Goal: Complete application form: Complete application form

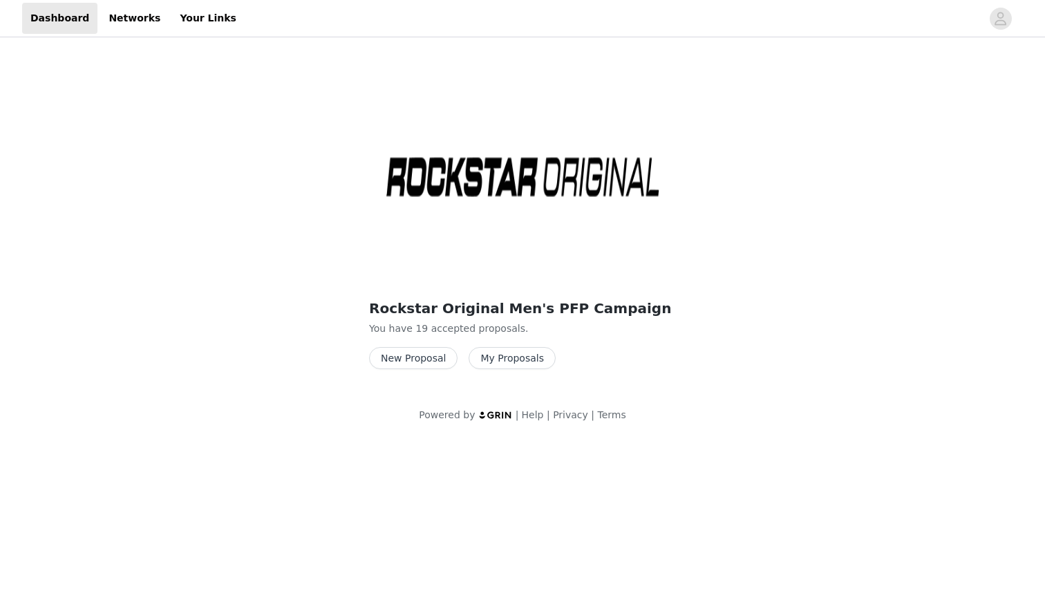
click at [415, 357] on button "New Proposal" at bounding box center [413, 358] width 88 height 22
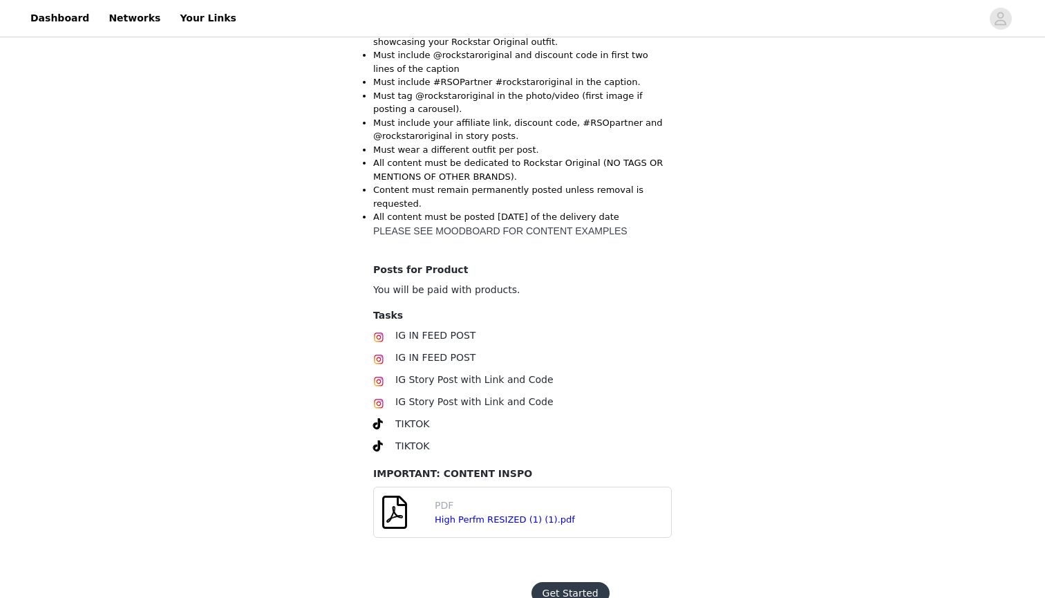
scroll to position [561, 0]
click at [563, 583] on button "Get Started" at bounding box center [571, 594] width 78 height 22
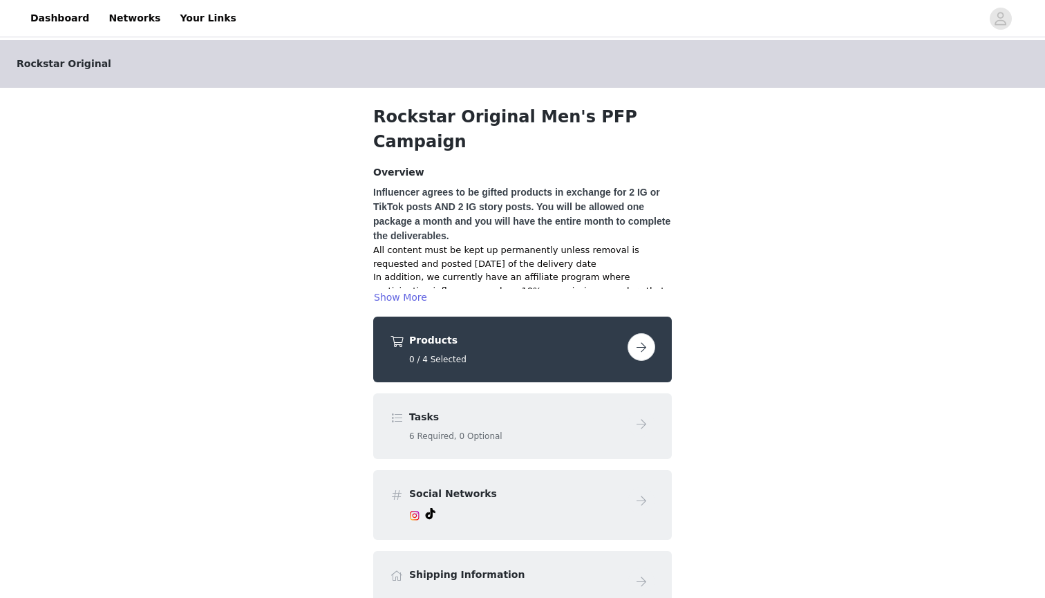
click at [638, 333] on button "button" at bounding box center [642, 347] width 28 height 28
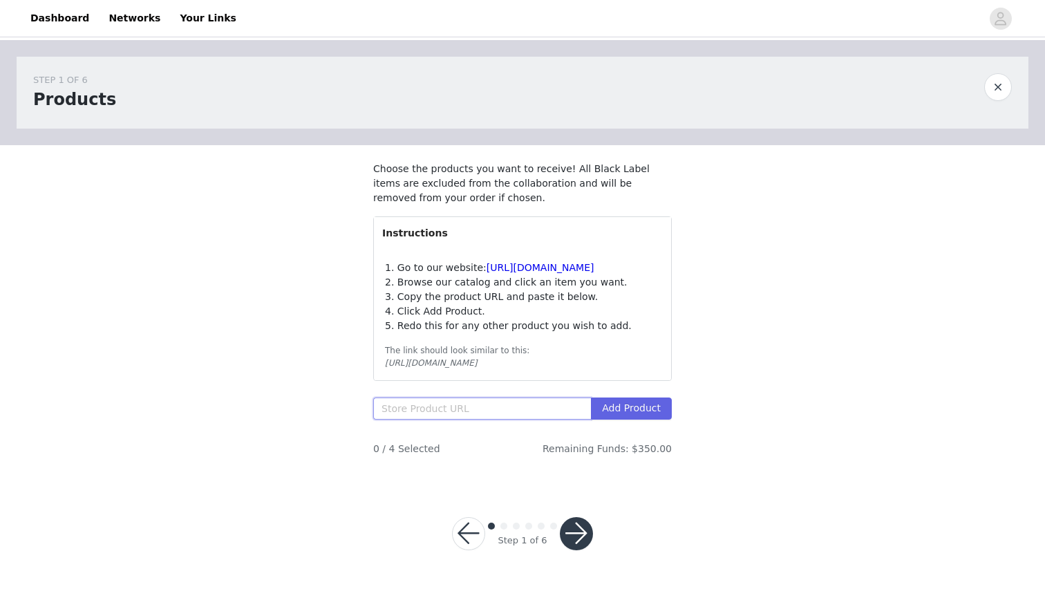
paste input "[URL][DOMAIN_NAME][PERSON_NAME]"
type input "[URL][DOMAIN_NAME][PERSON_NAME]"
click at [615, 415] on button "Add Product" at bounding box center [631, 408] width 81 height 22
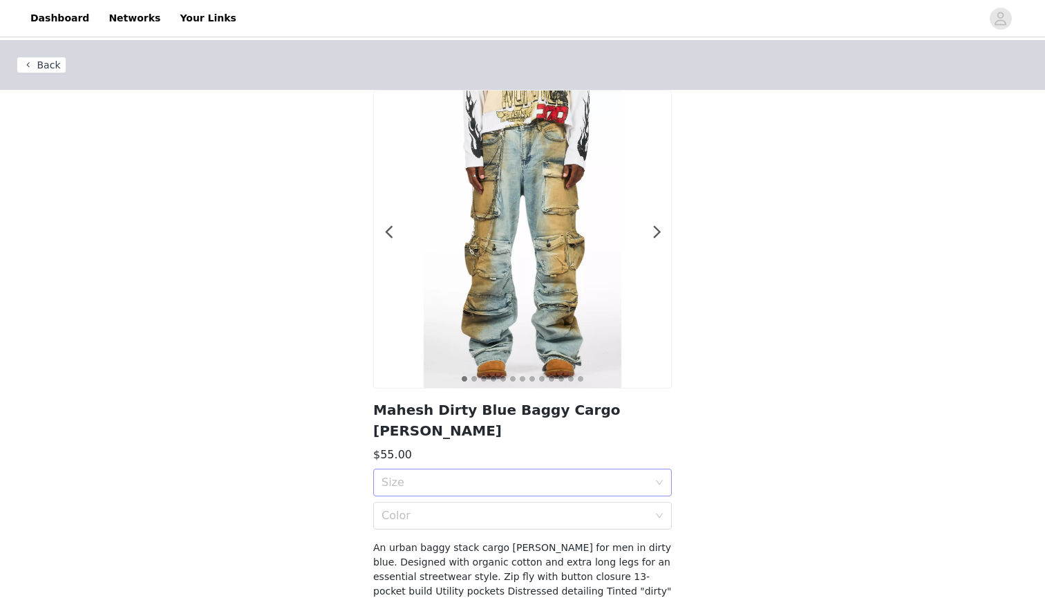
click at [664, 469] on div "Size" at bounding box center [522, 483] width 299 height 28
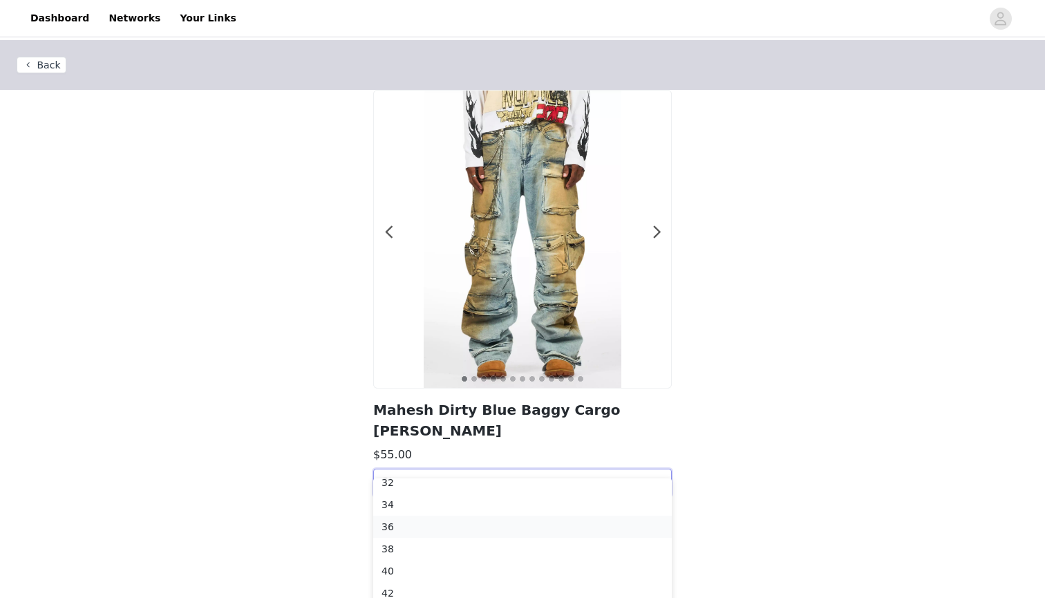
scroll to position [54, 0]
click at [438, 529] on div "36" at bounding box center [523, 526] width 282 height 15
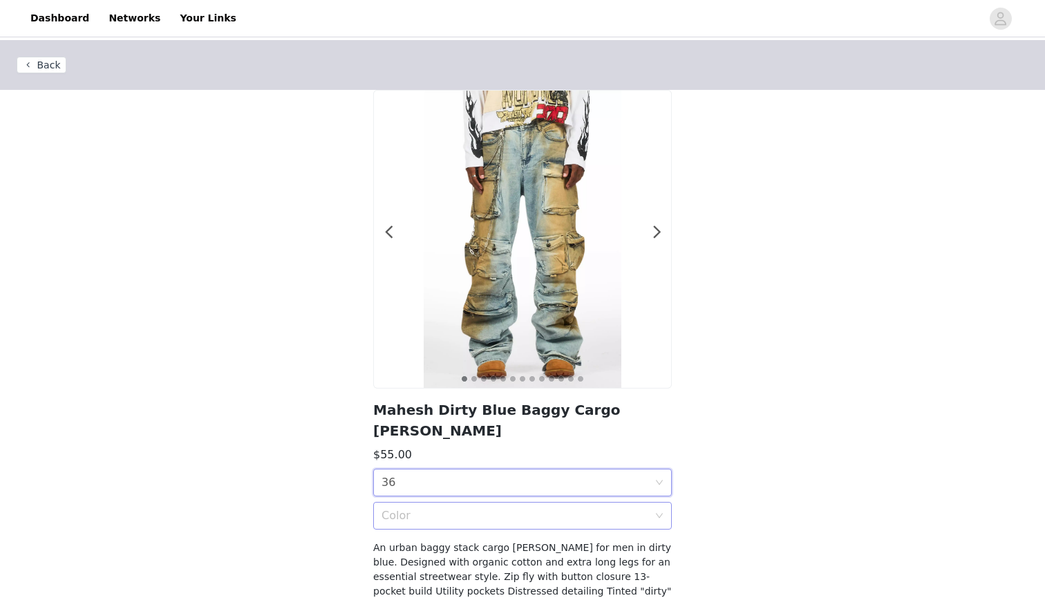
click at [442, 504] on div "Color" at bounding box center [518, 516] width 273 height 26
click at [437, 533] on li "Dirty Blue" at bounding box center [522, 525] width 299 height 22
click at [796, 466] on div "Back 1 2 3 4 5 6 7 8 9 10 11 12 13 Mahesh Dirty Blue Baggy Cargo [PERSON_NAME] …" at bounding box center [522, 335] width 1045 height 590
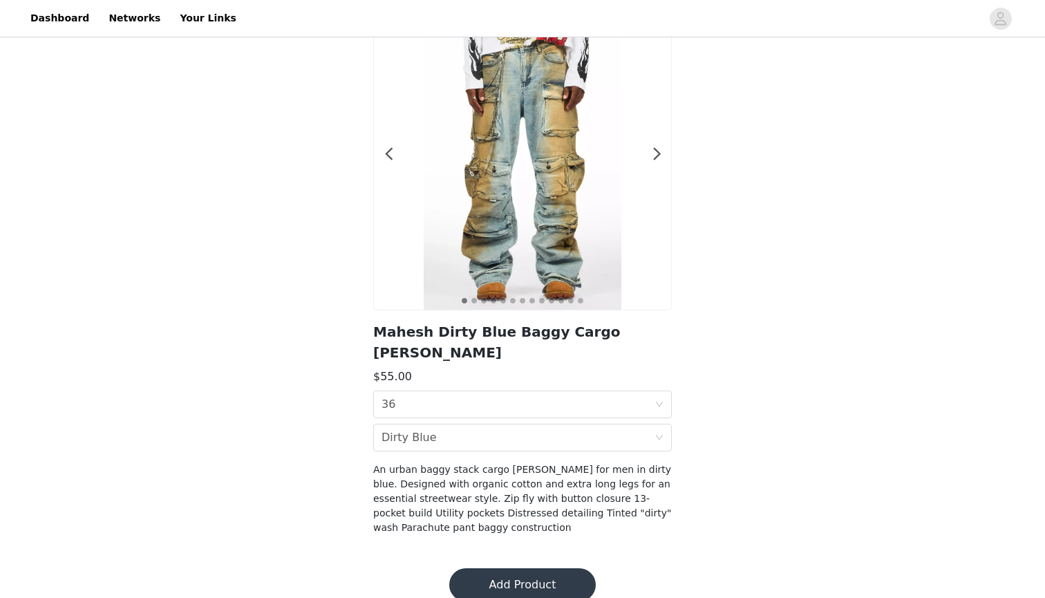
scroll to position [77, 0]
click at [541, 569] on button "Add Product" at bounding box center [522, 585] width 147 height 33
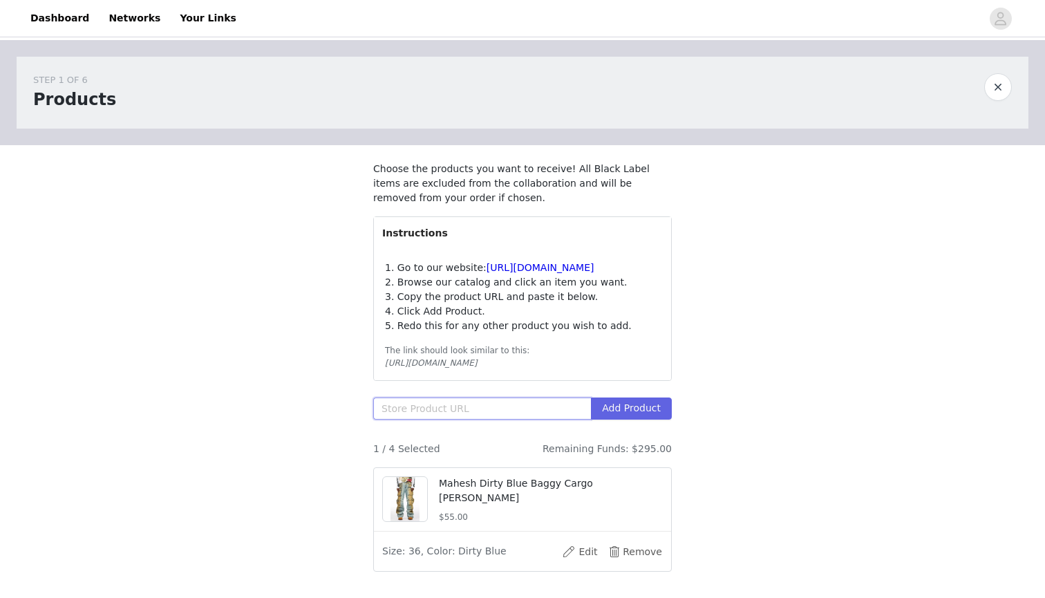
click at [438, 419] on input "text" at bounding box center [482, 408] width 218 height 22
paste input "[URL][DOMAIN_NAME][PERSON_NAME]"
type input "[URL][DOMAIN_NAME][PERSON_NAME]"
click at [620, 420] on button "Add Product" at bounding box center [631, 408] width 81 height 22
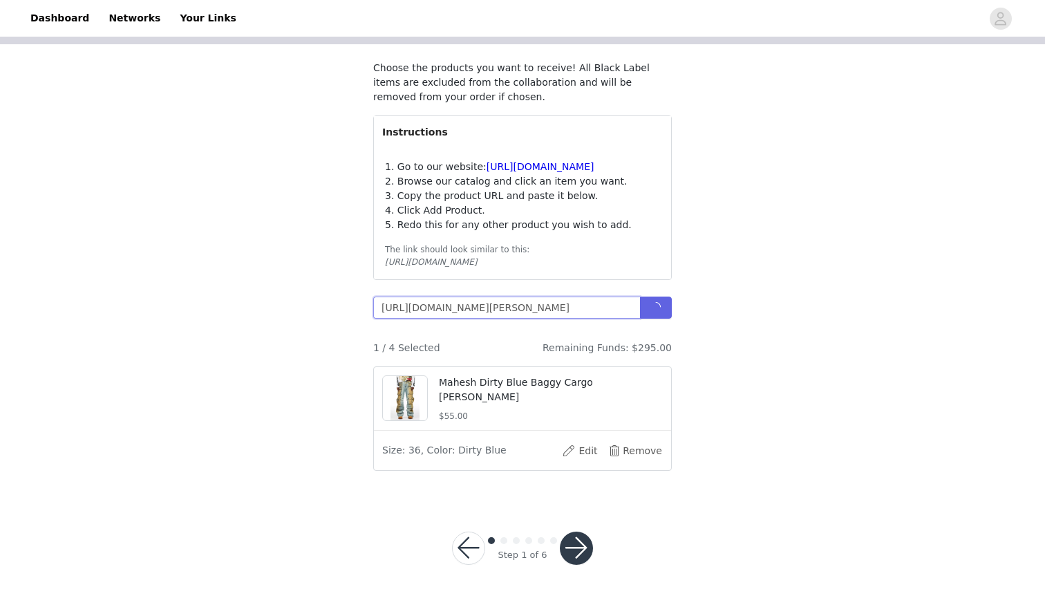
scroll to position [113, 0]
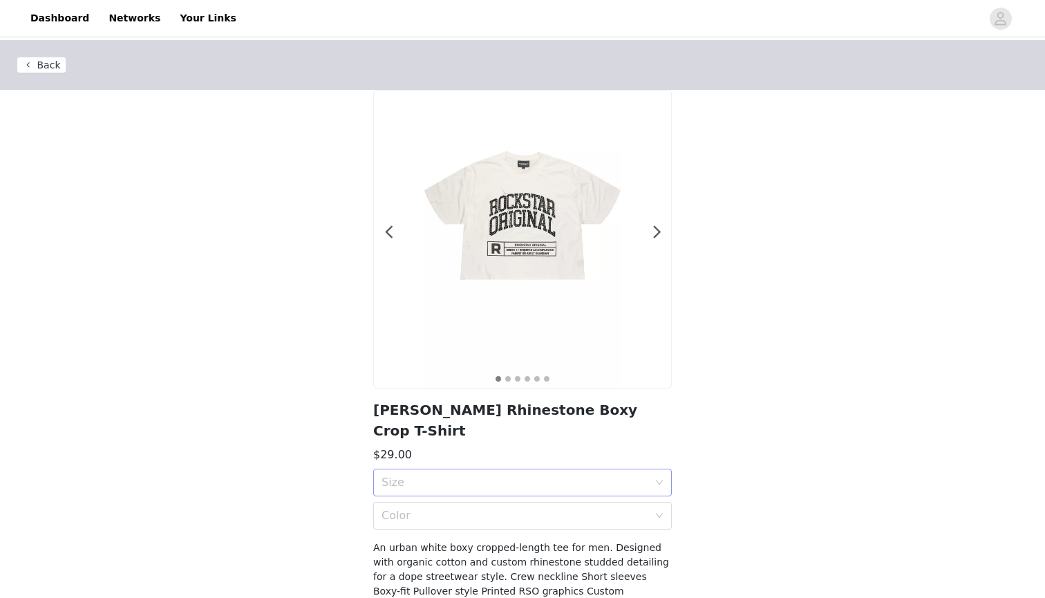
click at [641, 476] on div "Size" at bounding box center [515, 483] width 267 height 14
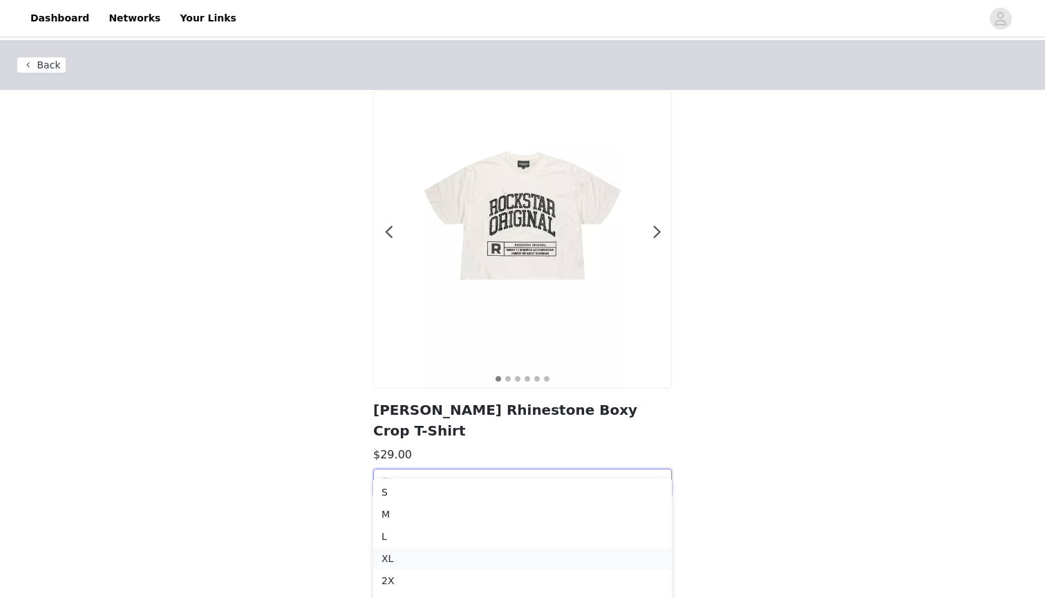
click at [393, 561] on div "XL" at bounding box center [523, 558] width 282 height 15
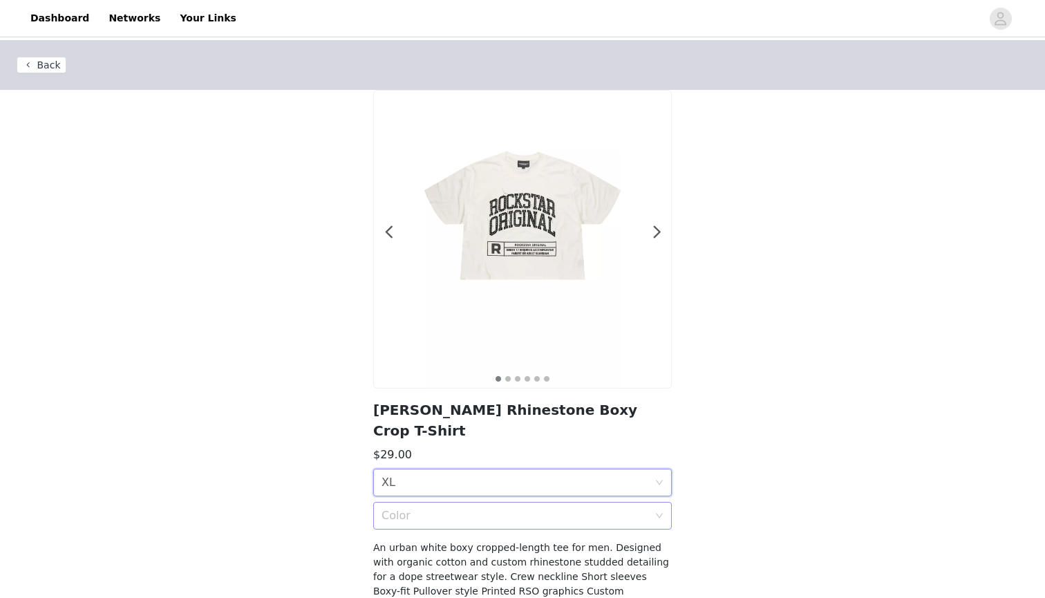
click at [497, 509] on div "Color" at bounding box center [515, 516] width 267 height 14
click at [422, 529] on div "White" at bounding box center [523, 525] width 282 height 15
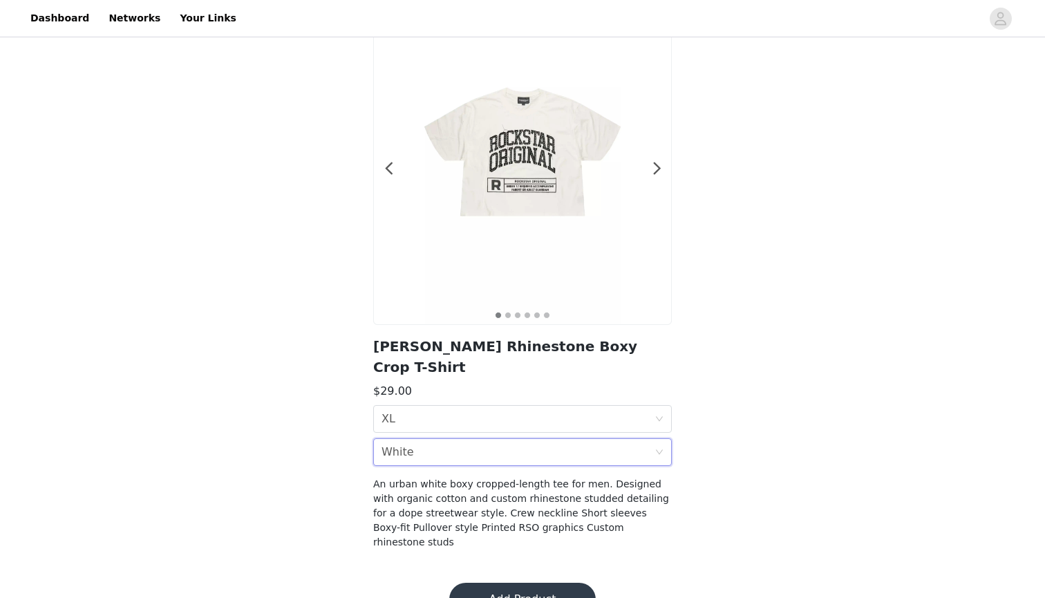
scroll to position [63, 0]
click at [526, 583] on button "Add Product" at bounding box center [522, 599] width 147 height 33
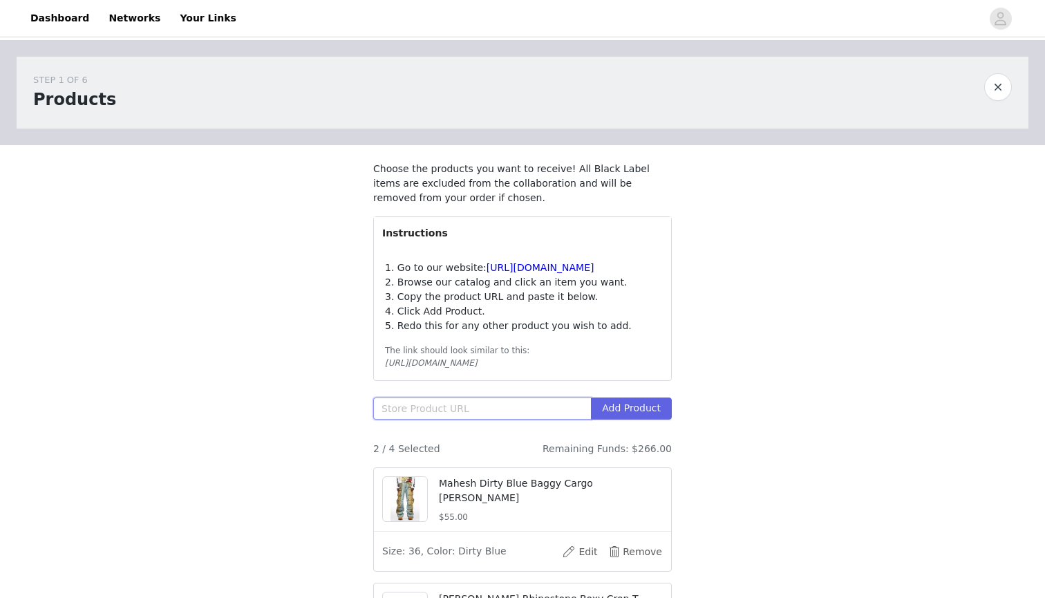
click at [426, 420] on input "text" at bounding box center [482, 408] width 218 height 22
paste input "[URL][DOMAIN_NAME]"
type input "[URL][DOMAIN_NAME]"
click at [650, 420] on button "Add Product" at bounding box center [631, 408] width 81 height 22
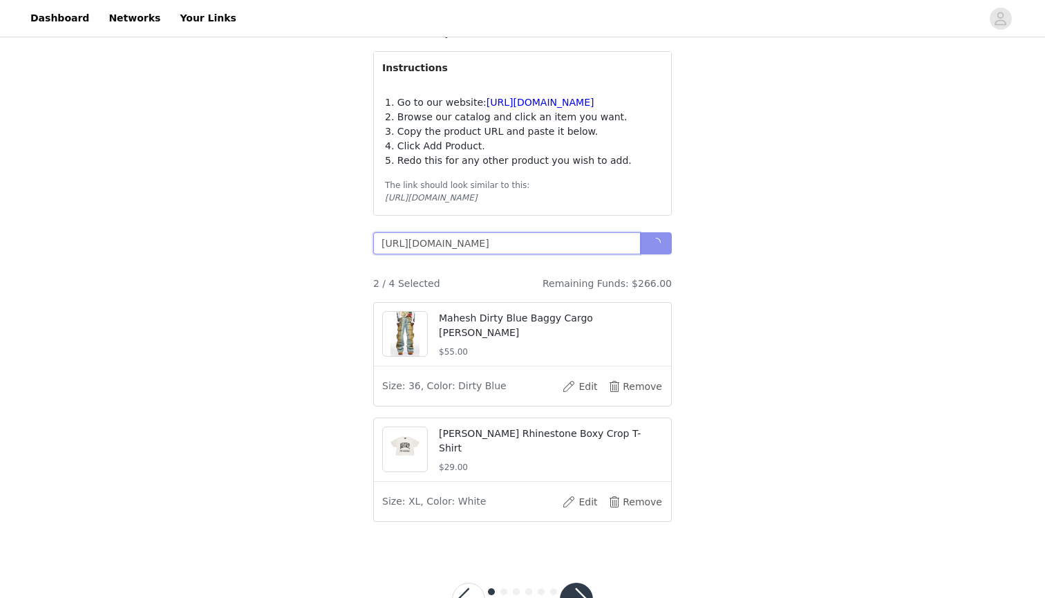
scroll to position [171, 0]
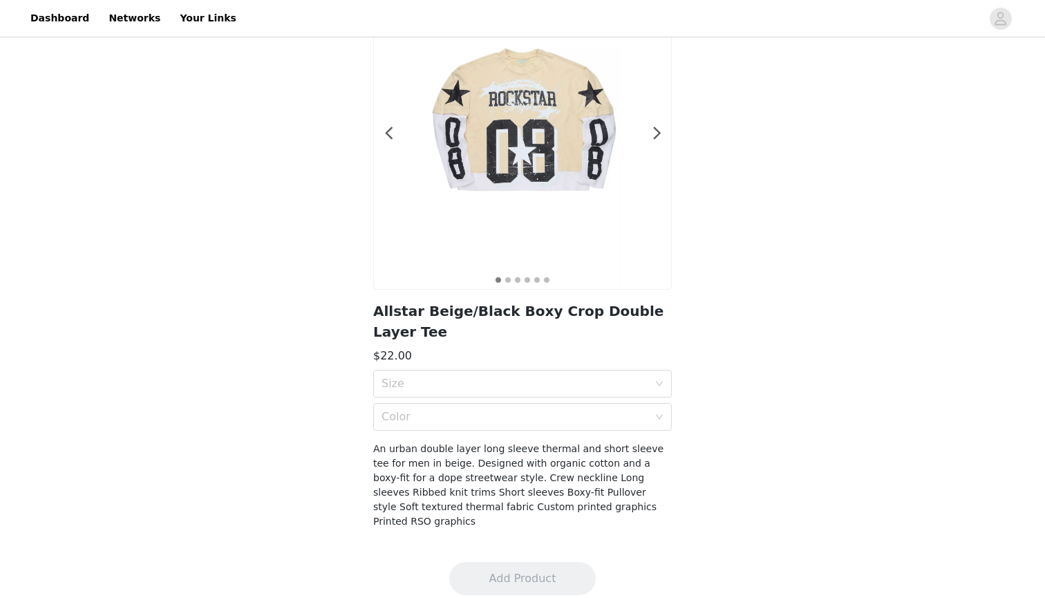
scroll to position [98, 0]
click at [664, 385] on div "Size" at bounding box center [522, 384] width 299 height 28
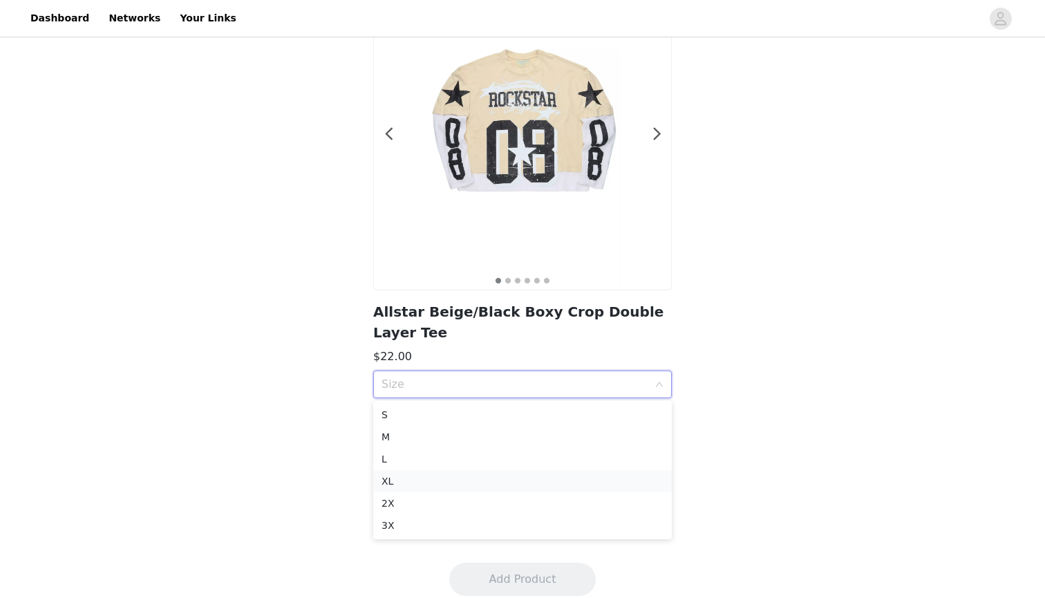
click at [424, 484] on div "XL" at bounding box center [523, 480] width 282 height 15
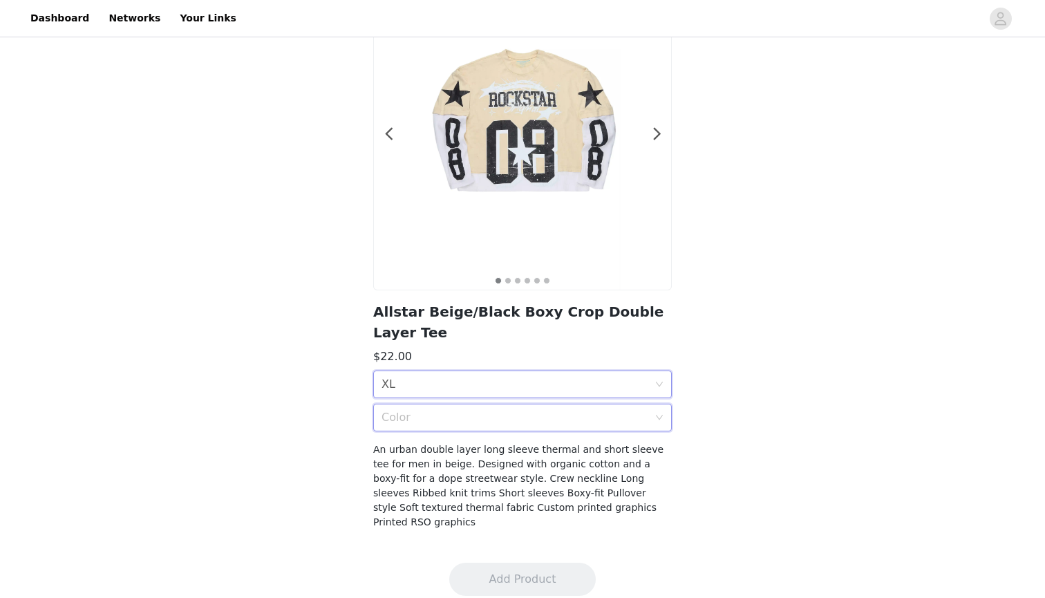
click at [442, 426] on div "Color" at bounding box center [518, 417] width 273 height 26
click at [421, 459] on ul "Beige/Black" at bounding box center [522, 448] width 299 height 28
click at [422, 452] on div "Beige/Black" at bounding box center [523, 447] width 282 height 15
click at [512, 563] on button "Add Product" at bounding box center [522, 579] width 147 height 33
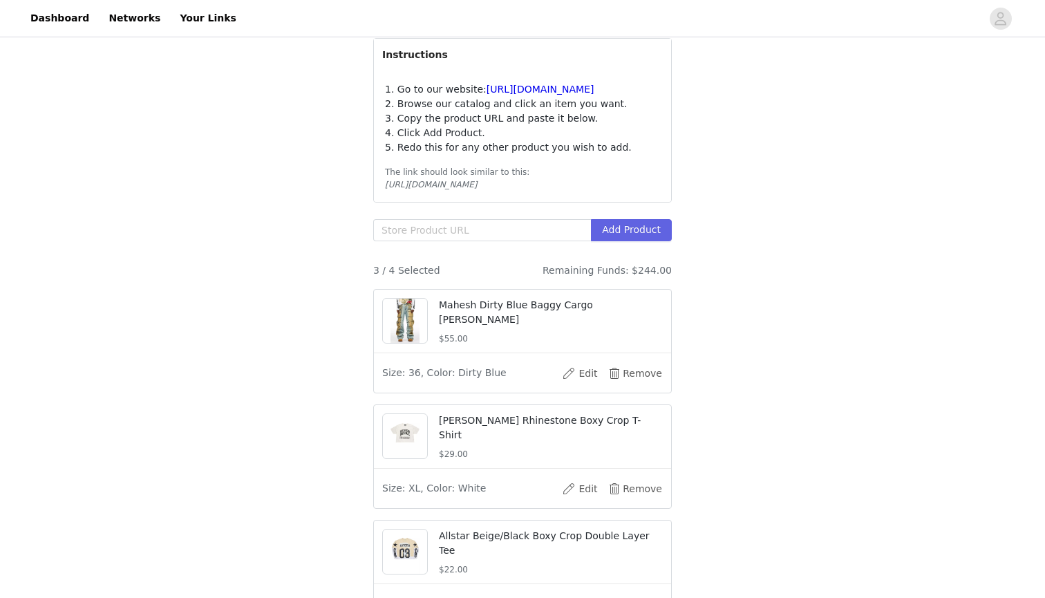
scroll to position [181, 0]
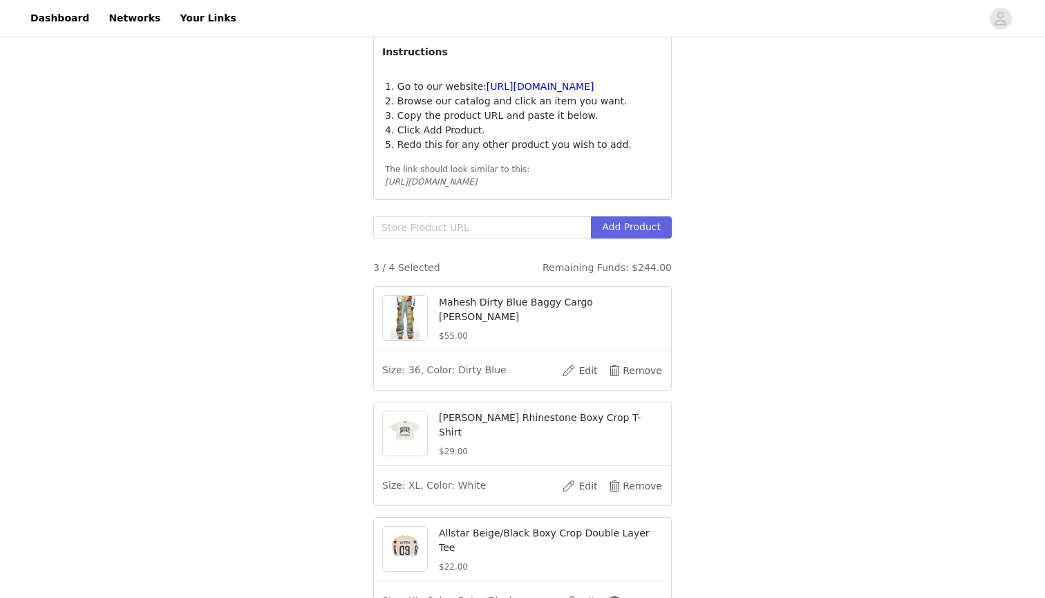
click at [417, 336] on img at bounding box center [406, 318] width 30 height 44
click at [467, 238] on input "text" at bounding box center [482, 227] width 218 height 22
paste input "[URL][DOMAIN_NAME][PERSON_NAME]"
type input "[URL][DOMAIN_NAME][PERSON_NAME]"
click at [639, 238] on button "Add Product" at bounding box center [631, 227] width 81 height 22
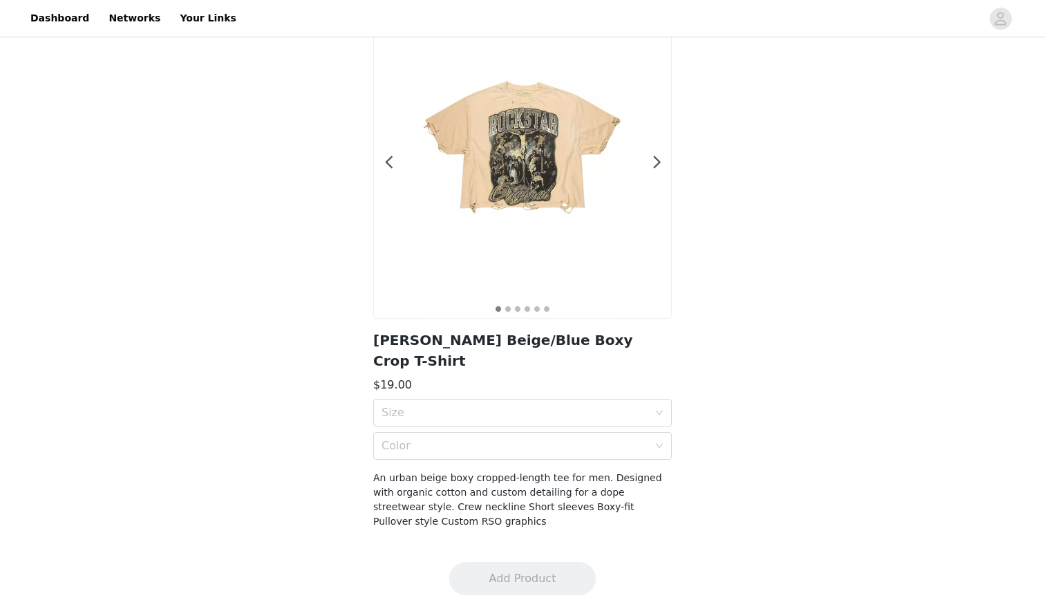
scroll to position [63, 0]
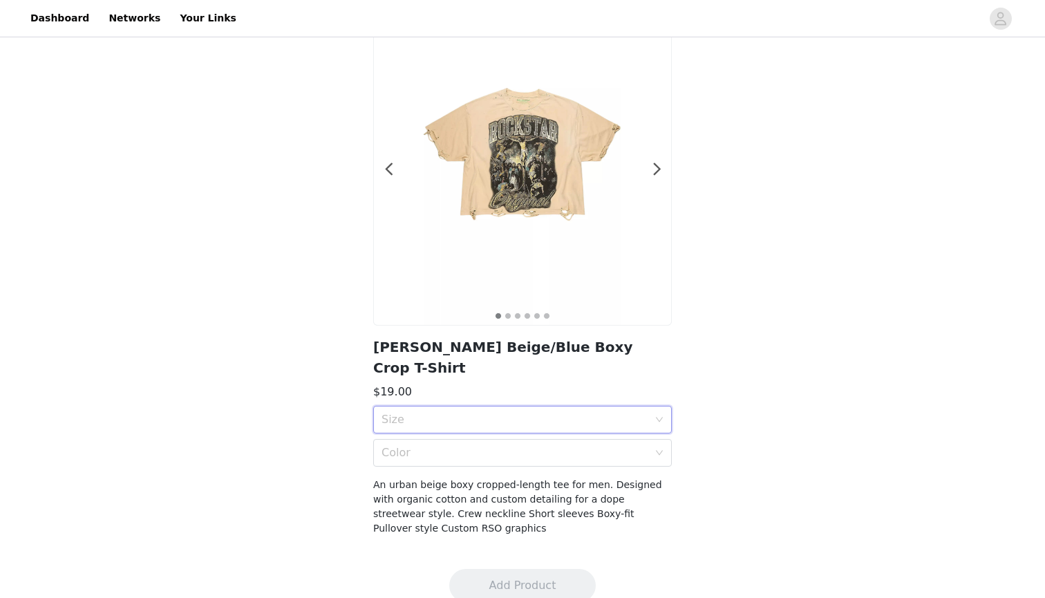
click at [654, 406] on div "Size" at bounding box center [518, 419] width 273 height 26
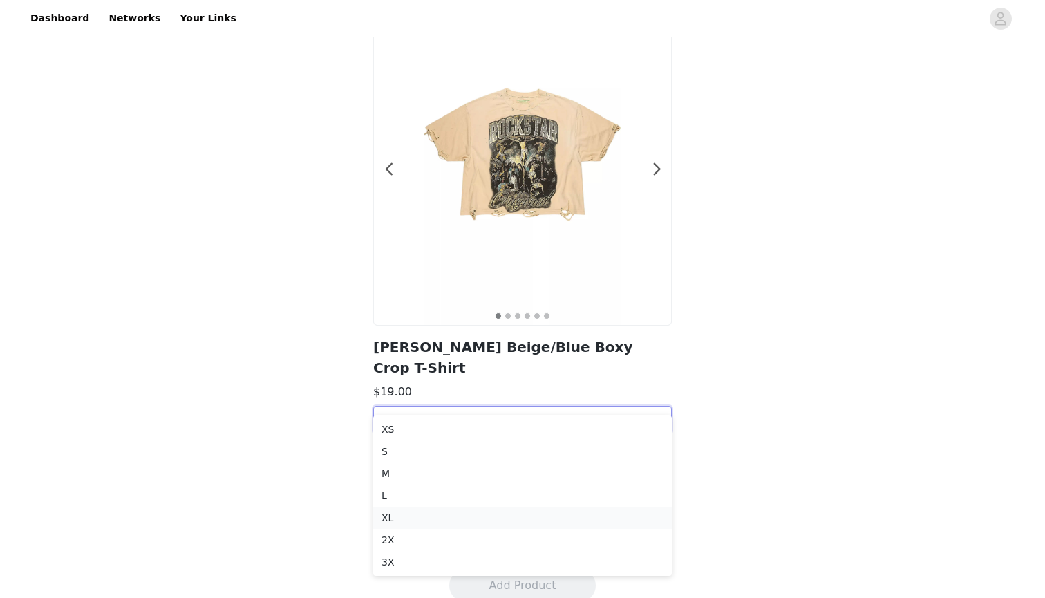
click at [404, 514] on div "XL" at bounding box center [523, 517] width 282 height 15
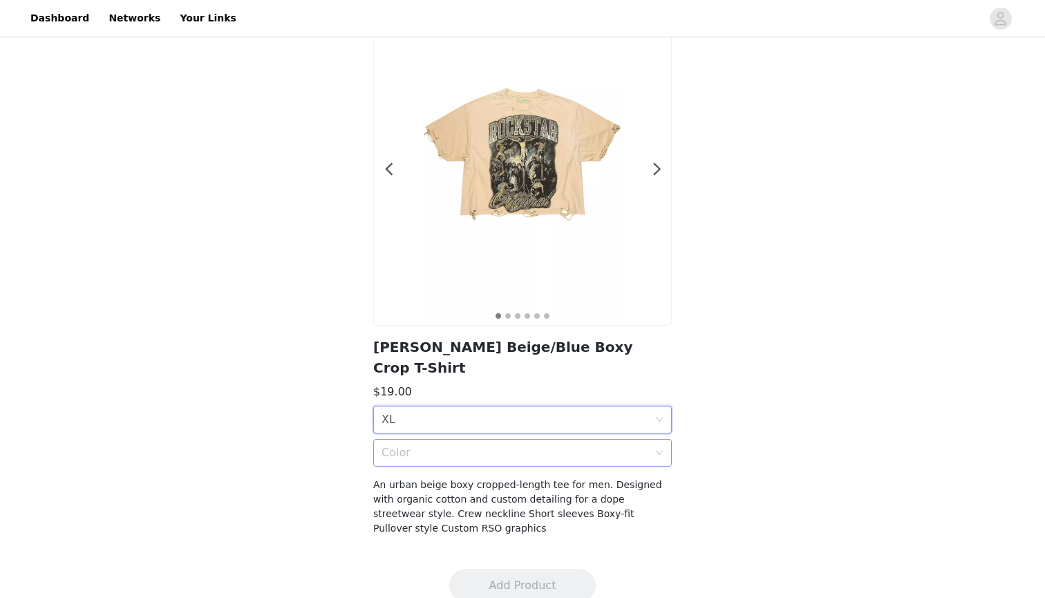
click at [501, 444] on div "Color" at bounding box center [518, 453] width 273 height 26
click at [458, 455] on li "BEIGE/BLUE" at bounding box center [522, 462] width 299 height 22
click at [501, 569] on button "Add Product" at bounding box center [522, 585] width 147 height 33
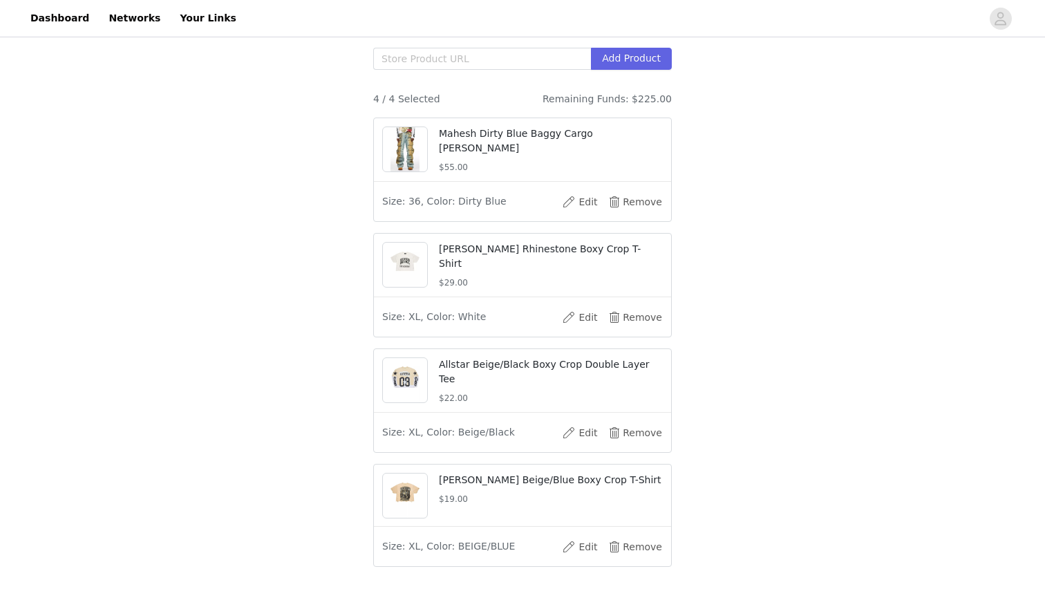
scroll to position [353, 0]
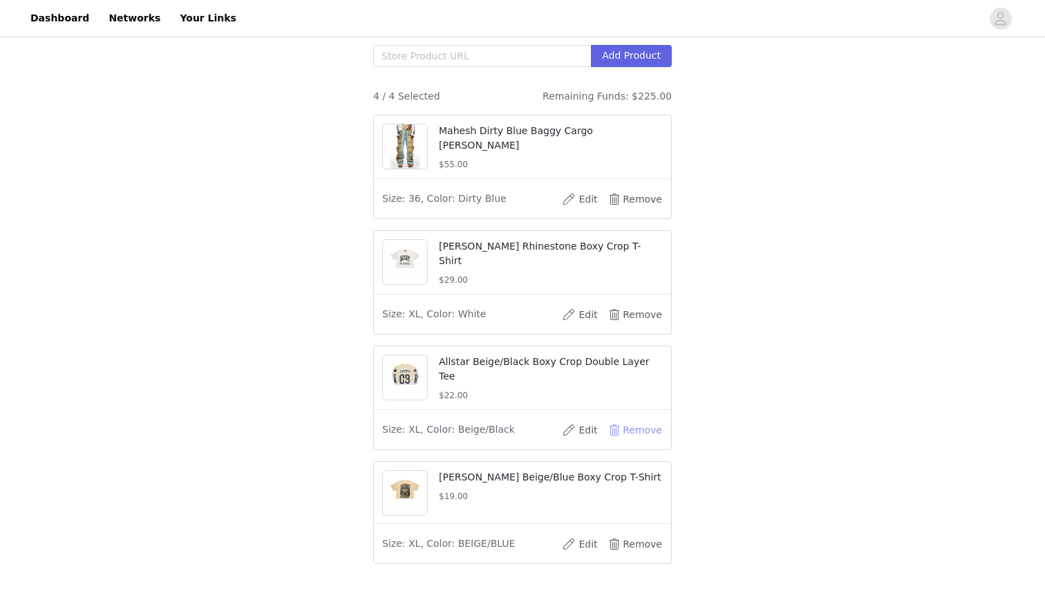
click at [652, 441] on button "Remove" at bounding box center [635, 430] width 55 height 22
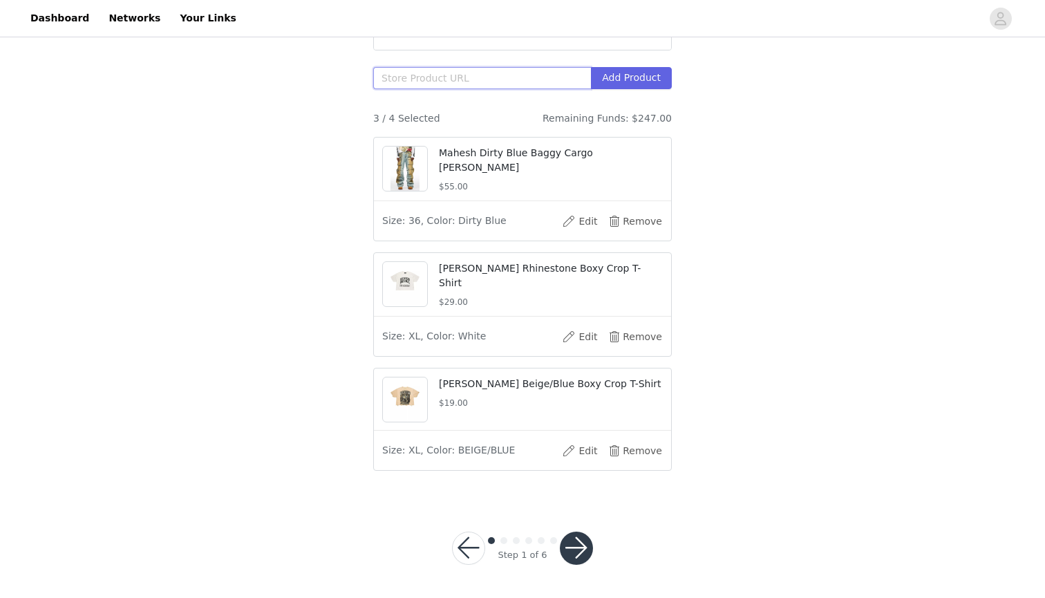
click at [461, 84] on input "text" at bounding box center [482, 78] width 218 height 22
paste input "[URL][DOMAIN_NAME]"
type input "[URL][DOMAIN_NAME]"
click at [635, 73] on button "Add Product" at bounding box center [631, 78] width 81 height 22
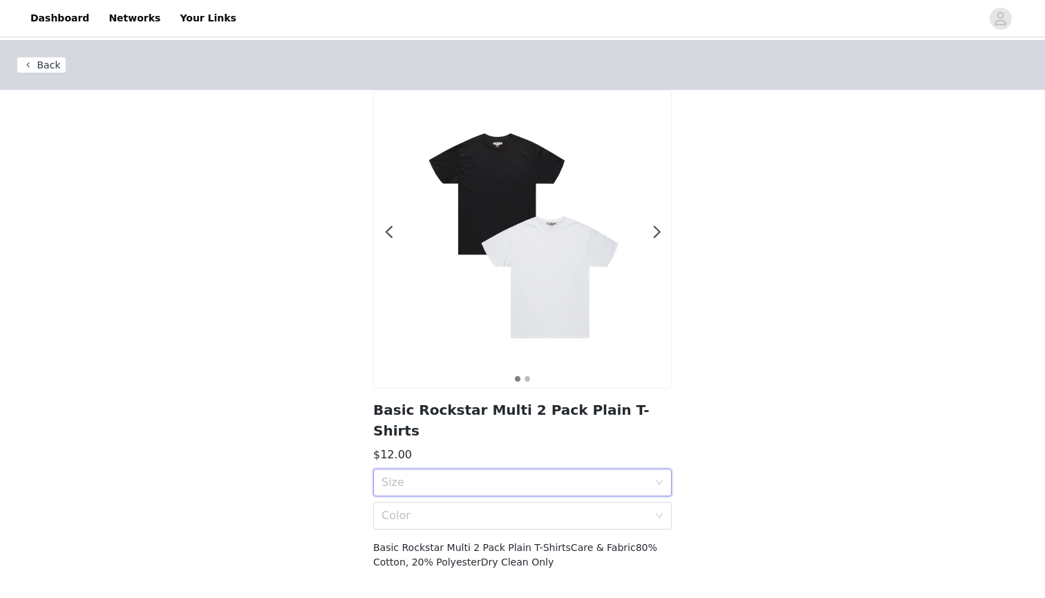
click at [667, 469] on div "Size" at bounding box center [522, 483] width 299 height 28
click at [407, 554] on div "XL" at bounding box center [523, 558] width 282 height 15
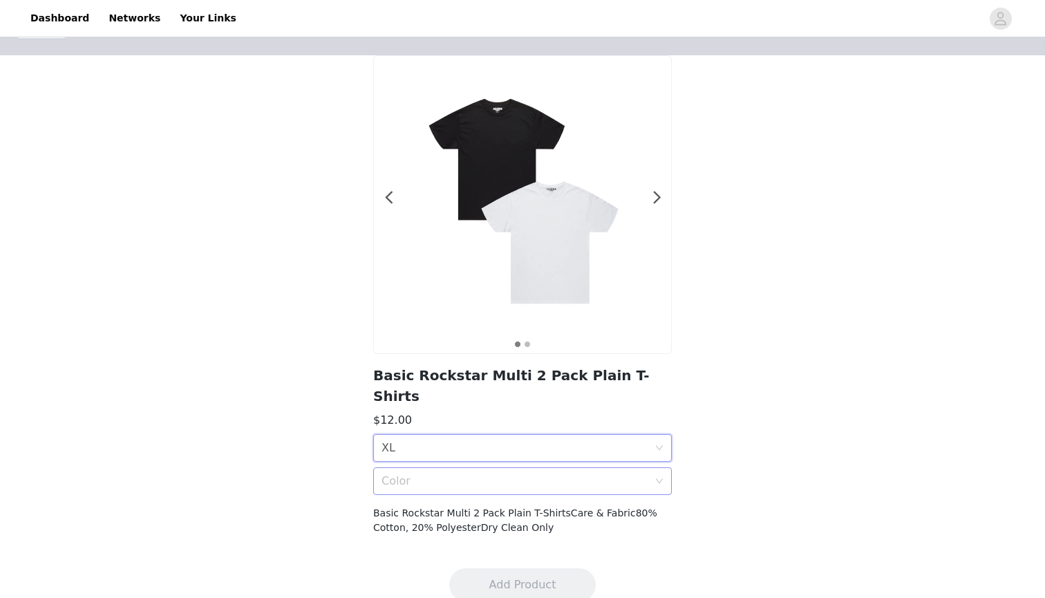
scroll to position [34, 0]
click at [431, 475] on div "Color" at bounding box center [515, 482] width 267 height 14
click at [424, 488] on div "Multi" at bounding box center [523, 491] width 282 height 15
click at [488, 569] on button "Add Product" at bounding box center [522, 585] width 147 height 33
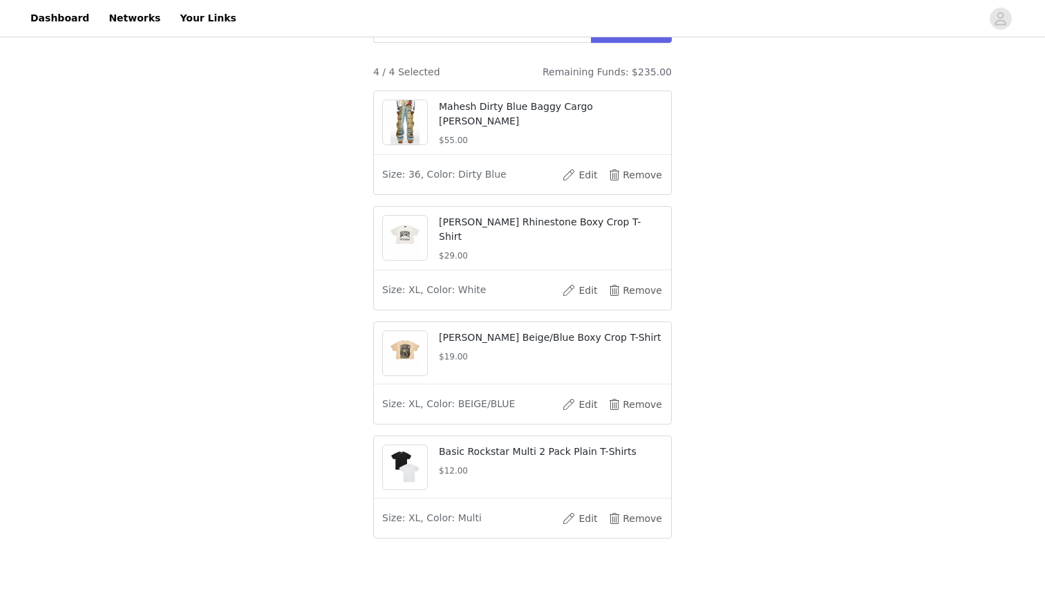
scroll to position [377, 0]
click at [635, 415] on button "Remove" at bounding box center [635, 404] width 55 height 22
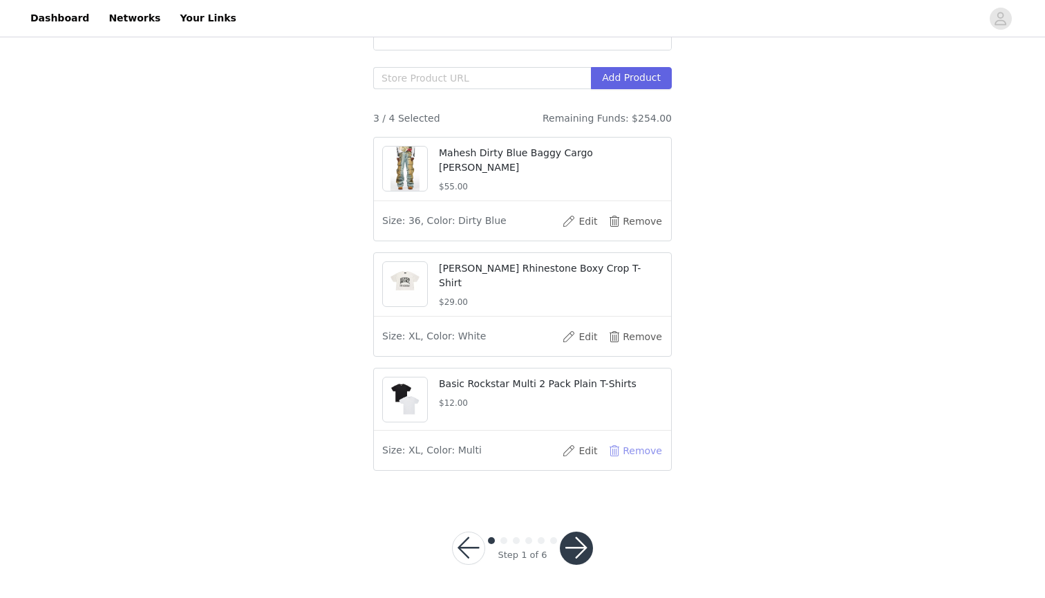
scroll to position [341, 0]
click at [433, 79] on input "text" at bounding box center [482, 78] width 218 height 22
paste input "[URL][DOMAIN_NAME]"
type input "[URL][DOMAIN_NAME]"
click at [606, 77] on button "Add Product" at bounding box center [631, 78] width 81 height 22
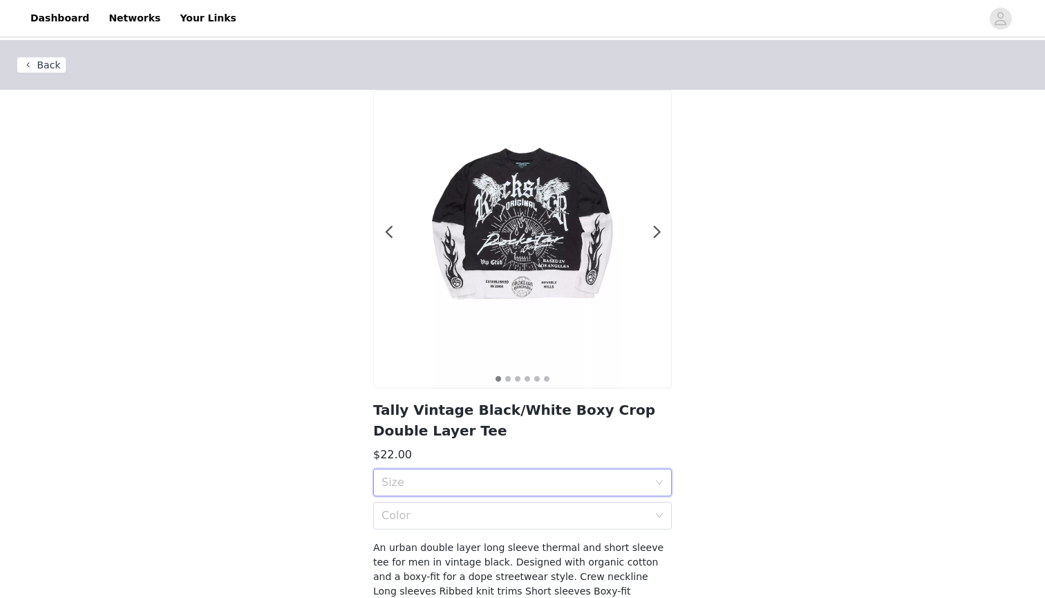
click at [658, 489] on div "Size" at bounding box center [522, 483] width 299 height 28
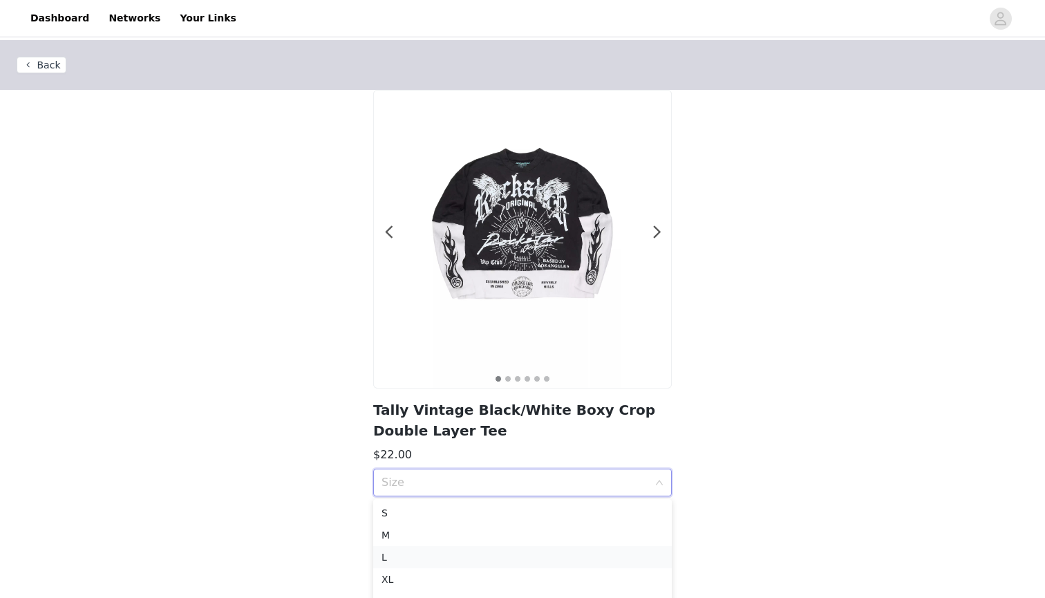
click at [393, 559] on div "L" at bounding box center [523, 557] width 282 height 15
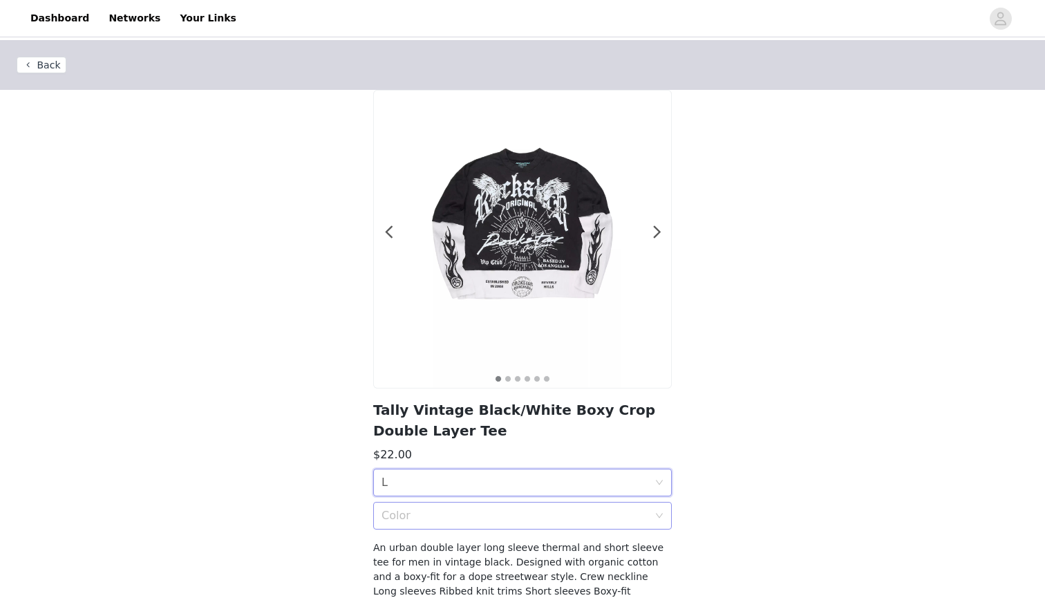
click at [421, 509] on div "Color" at bounding box center [515, 516] width 267 height 14
click at [421, 544] on div "Vintage Black/White" at bounding box center [523, 545] width 282 height 15
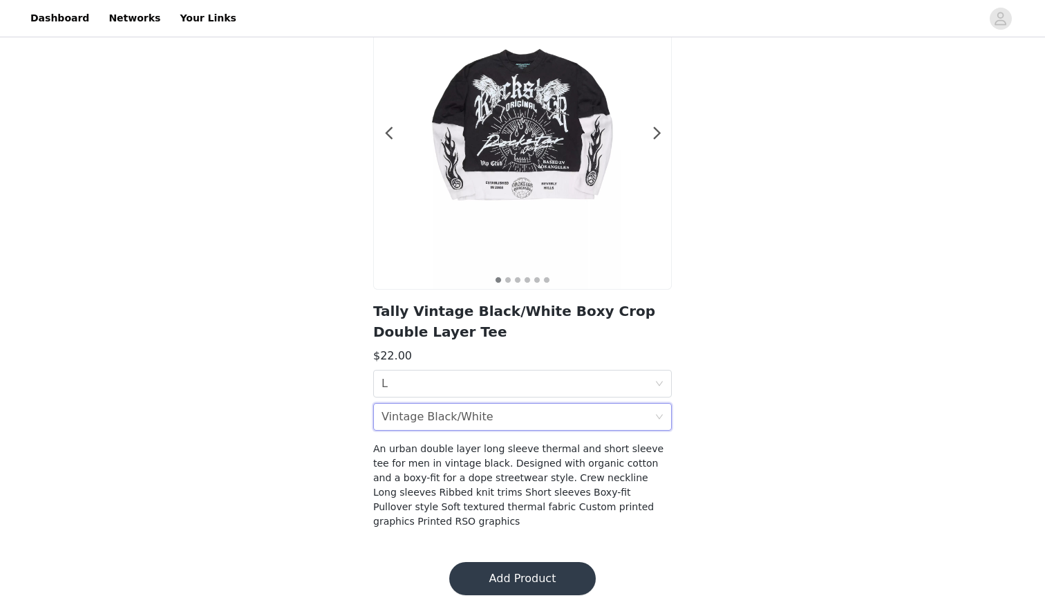
scroll to position [98, 0]
click at [498, 563] on button "Add Product" at bounding box center [522, 579] width 147 height 33
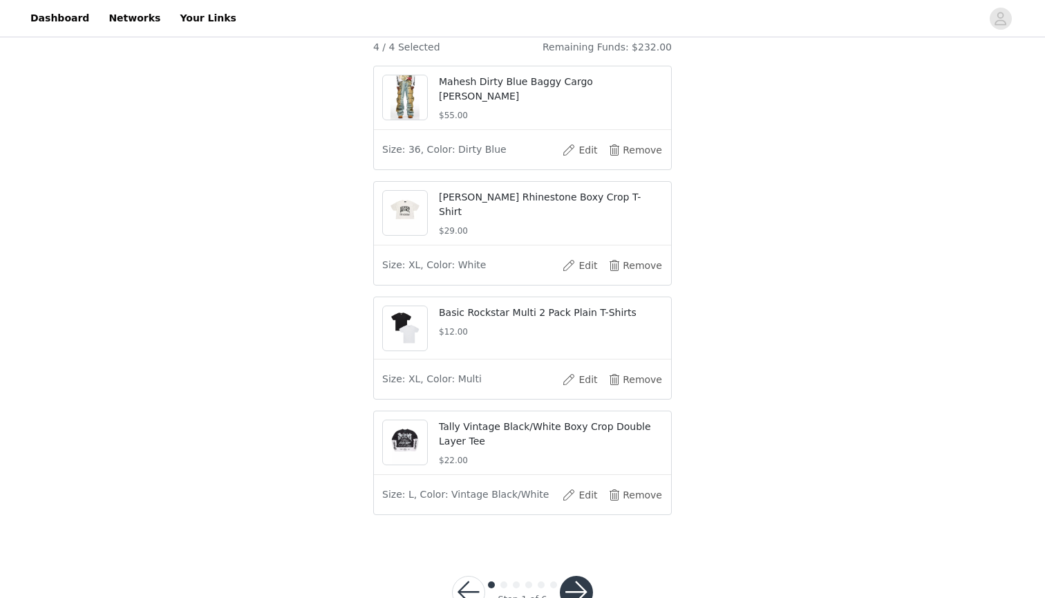
scroll to position [403, 0]
click at [636, 505] on button "Remove" at bounding box center [635, 493] width 55 height 22
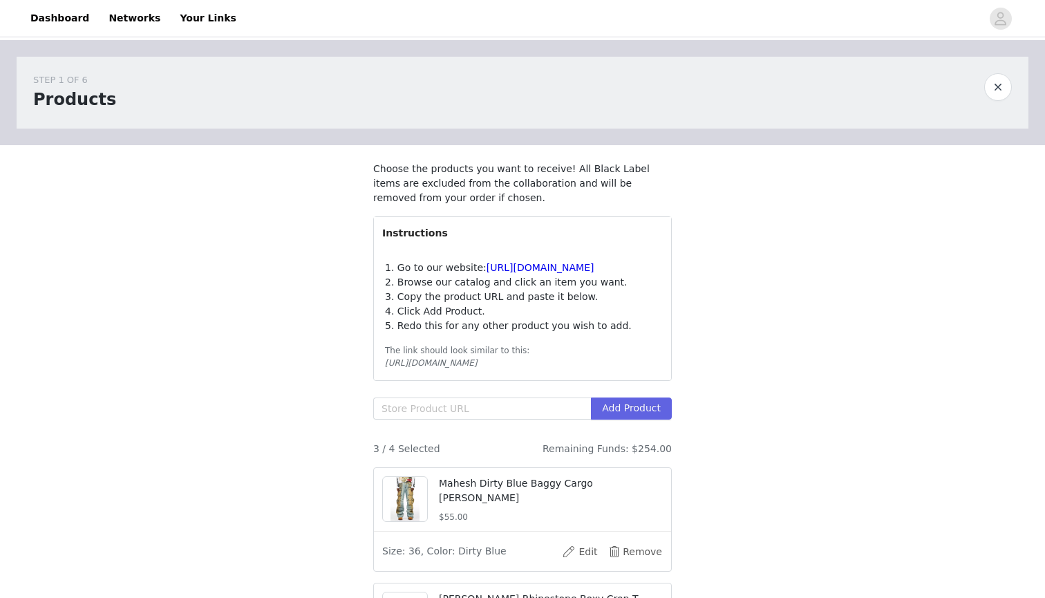
scroll to position [0, 0]
click at [455, 420] on input "text" at bounding box center [482, 408] width 218 height 22
paste input "[URL][DOMAIN_NAME][PERSON_NAME]"
type input "[URL][DOMAIN_NAME][PERSON_NAME]"
click at [641, 420] on button "Add Product" at bounding box center [631, 408] width 81 height 22
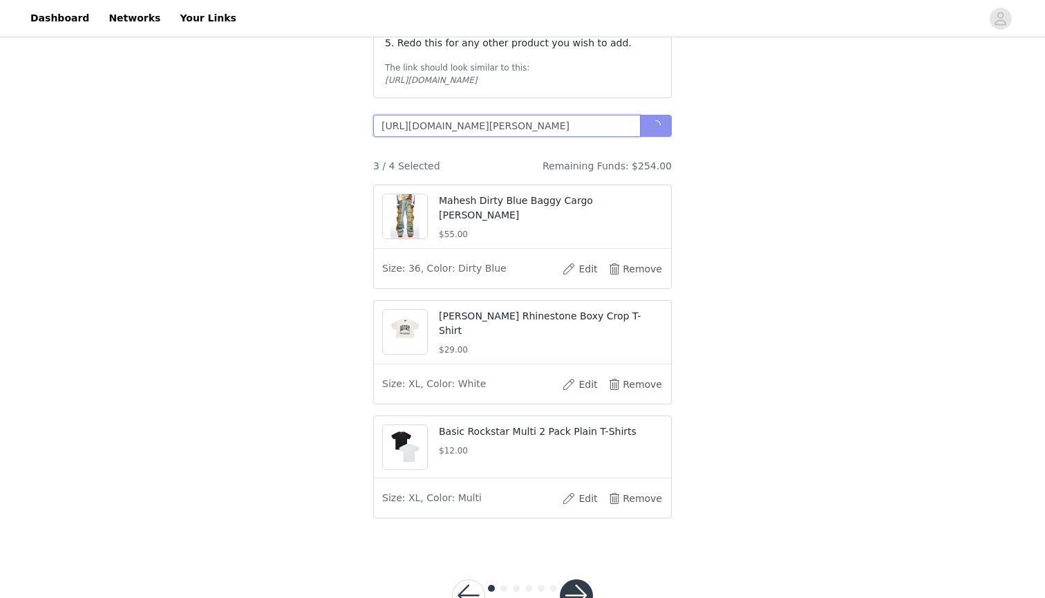
scroll to position [285, 0]
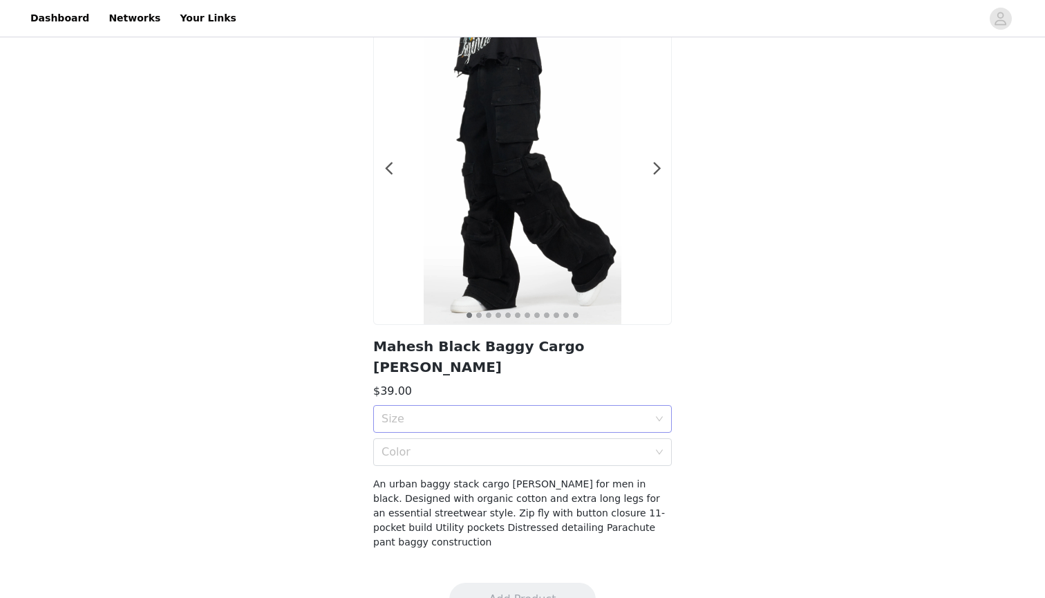
scroll to position [63, 0]
click at [657, 415] on icon "icon: down" at bounding box center [659, 420] width 8 height 10
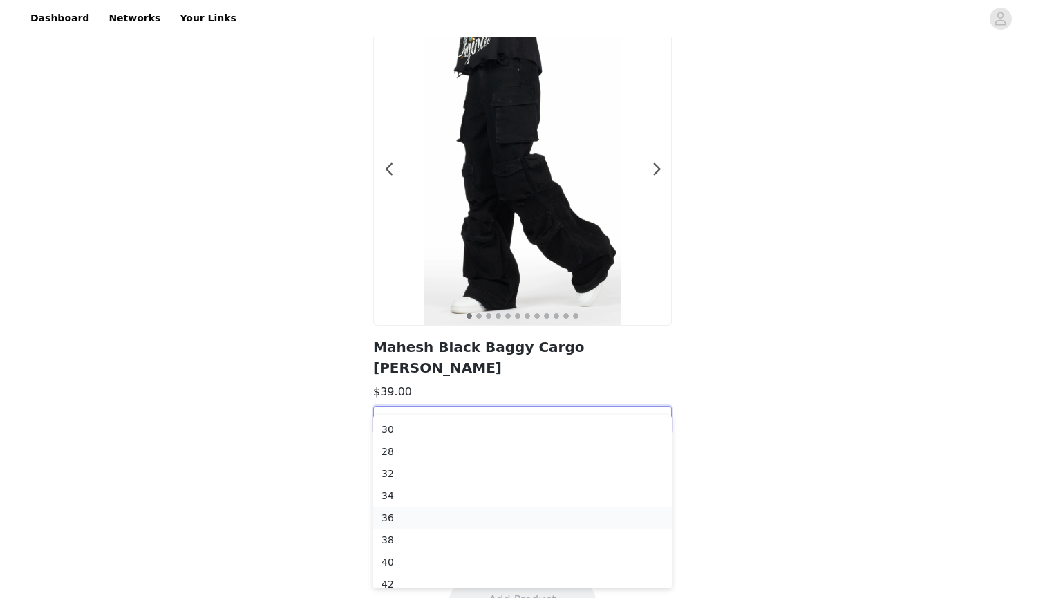
click at [381, 507] on li "36" at bounding box center [522, 518] width 299 height 22
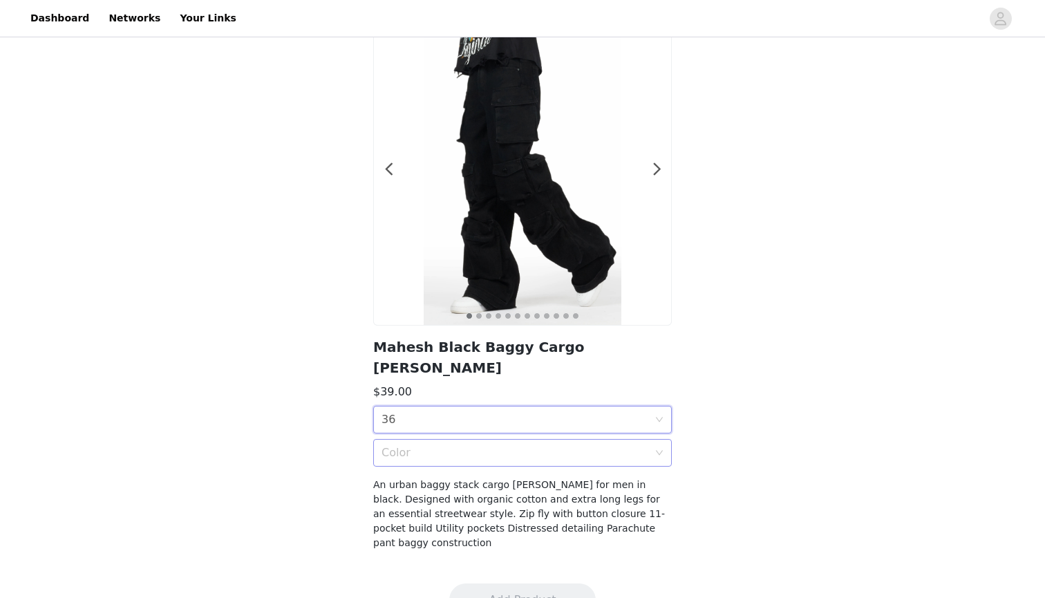
click at [449, 446] on div "Color" at bounding box center [515, 453] width 267 height 14
click at [418, 473] on li "Black" at bounding box center [522, 462] width 299 height 22
click at [528, 583] on button "Add Product" at bounding box center [522, 599] width 147 height 33
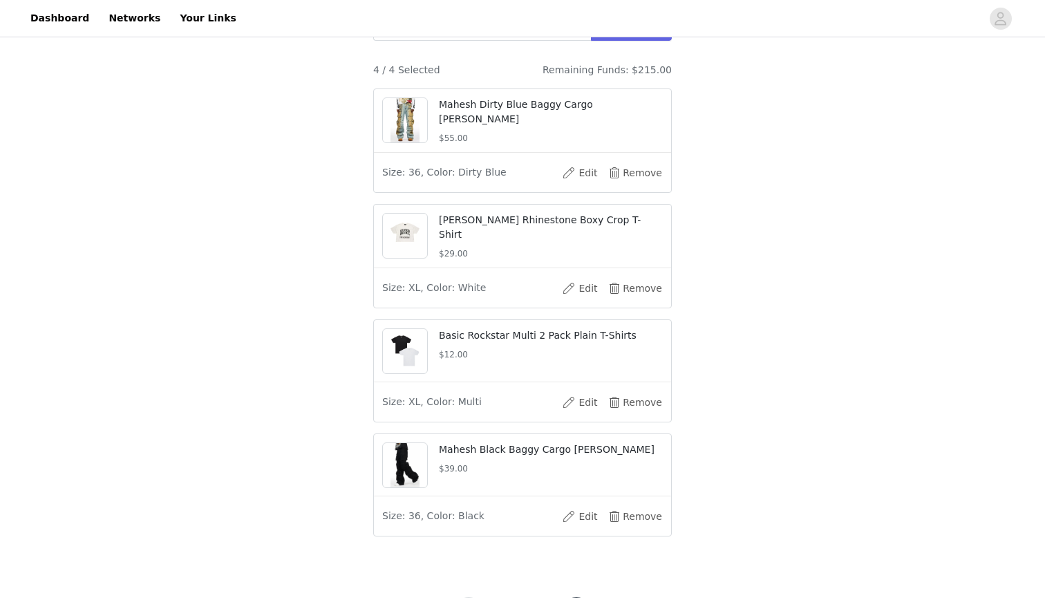
scroll to position [375, 0]
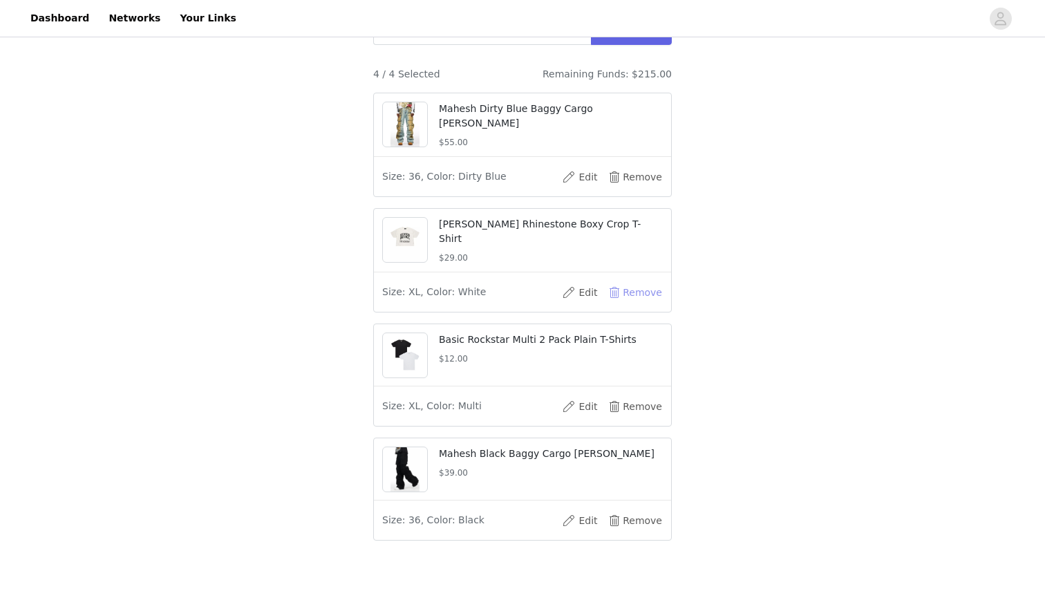
click at [628, 299] on button "Remove" at bounding box center [635, 292] width 55 height 22
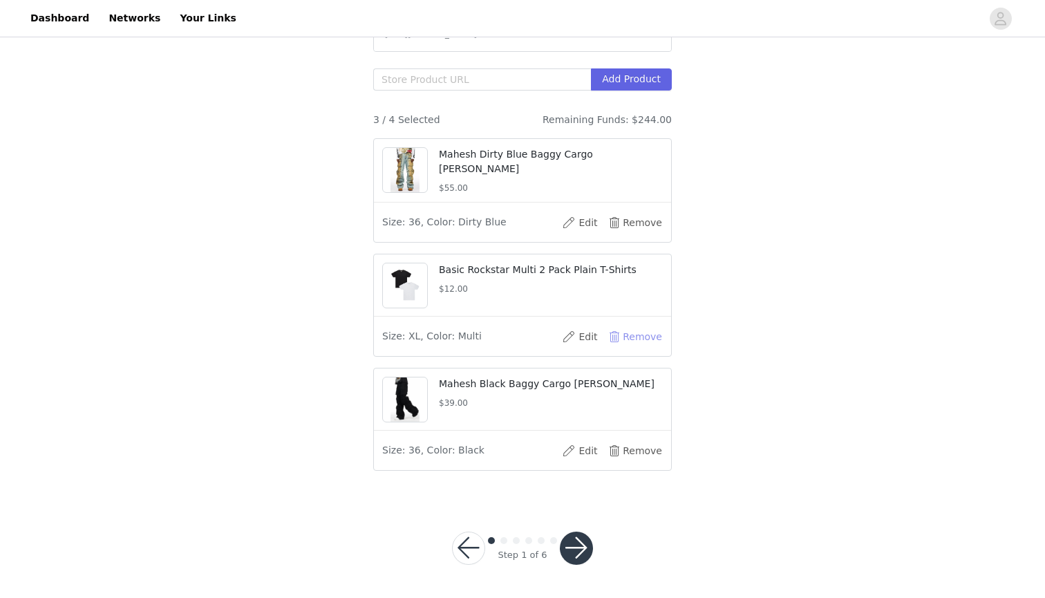
scroll to position [341, 0]
click at [449, 73] on input "text" at bounding box center [482, 79] width 218 height 22
paste input "[URL][DOMAIN_NAME][PERSON_NAME]"
type input "[URL][DOMAIN_NAME][PERSON_NAME]"
click at [623, 86] on button "Add Product" at bounding box center [631, 79] width 81 height 22
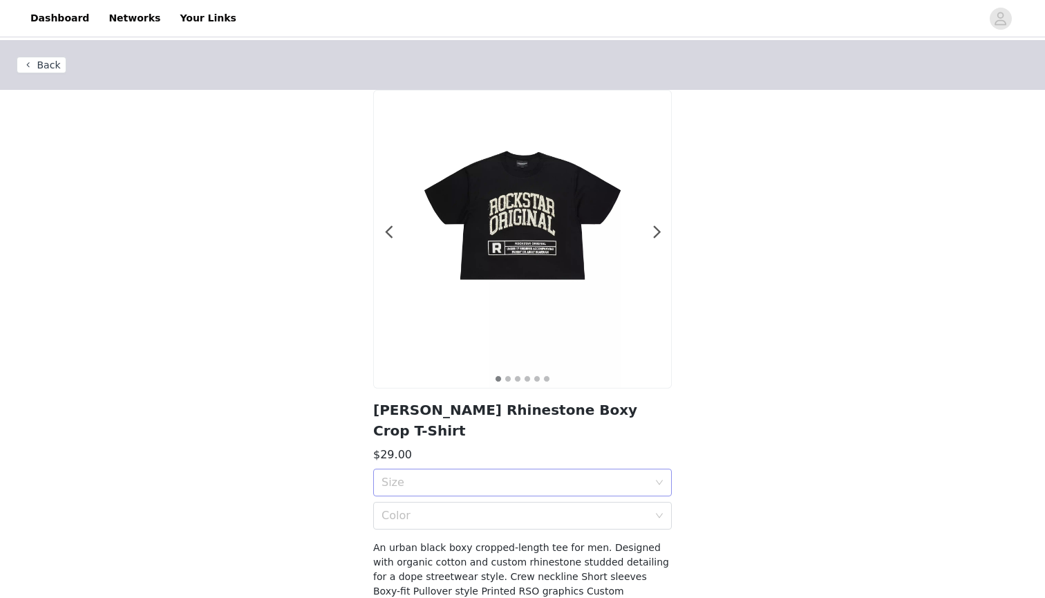
click at [666, 469] on div "Size" at bounding box center [522, 483] width 299 height 28
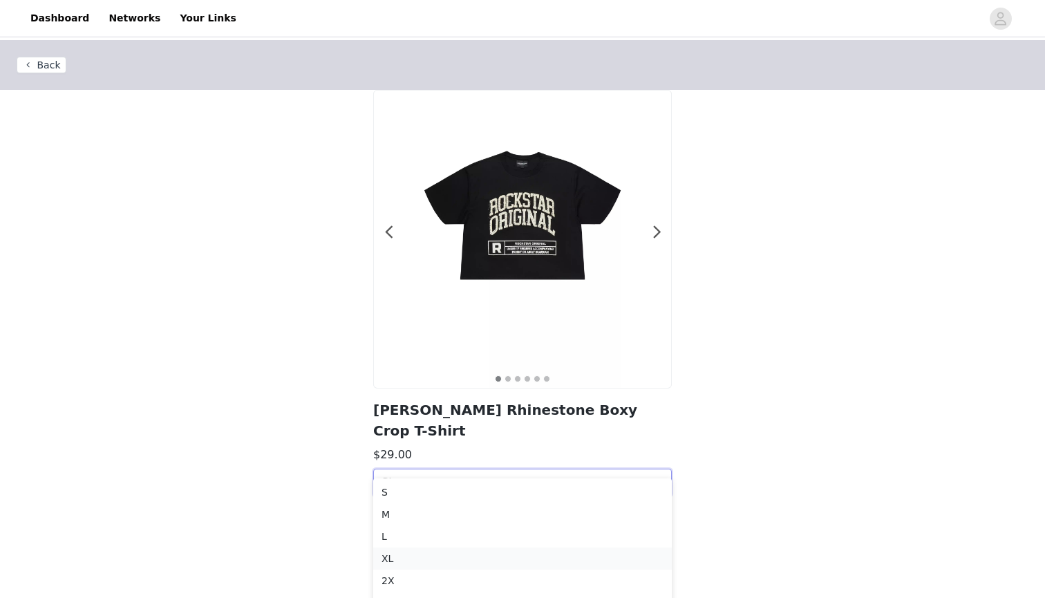
click at [407, 559] on div "XL" at bounding box center [523, 558] width 282 height 15
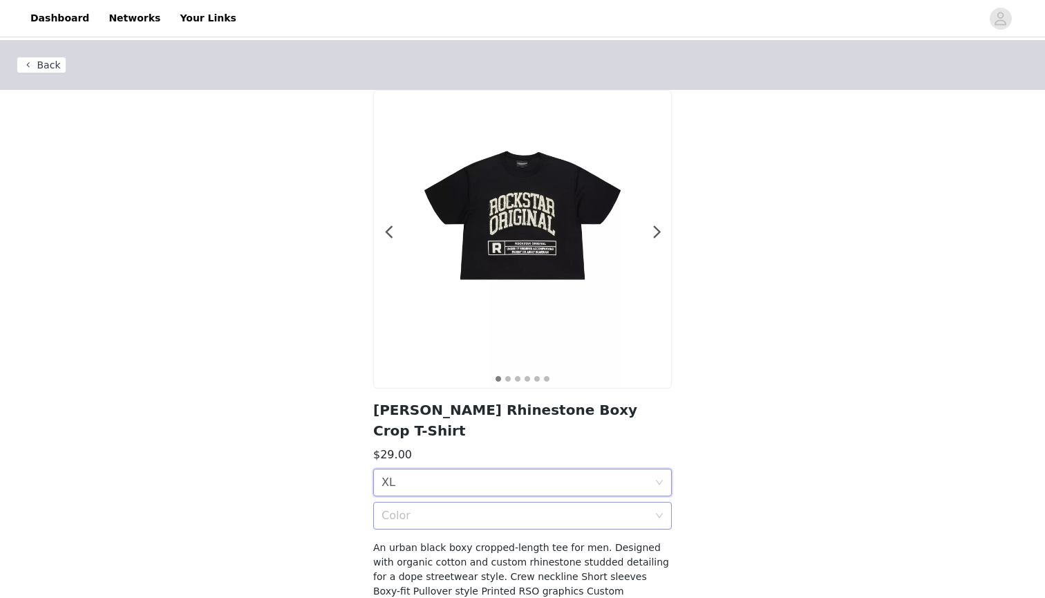
click at [435, 503] on div "Color" at bounding box center [518, 516] width 273 height 26
click at [406, 523] on div "Black" at bounding box center [523, 525] width 282 height 15
click at [710, 308] on div "Back 1 2 3 4 5 6 [PERSON_NAME] Rhinestone Boxy Crop T-Shirt $29.00 Size XL Colo…" at bounding box center [522, 335] width 1045 height 590
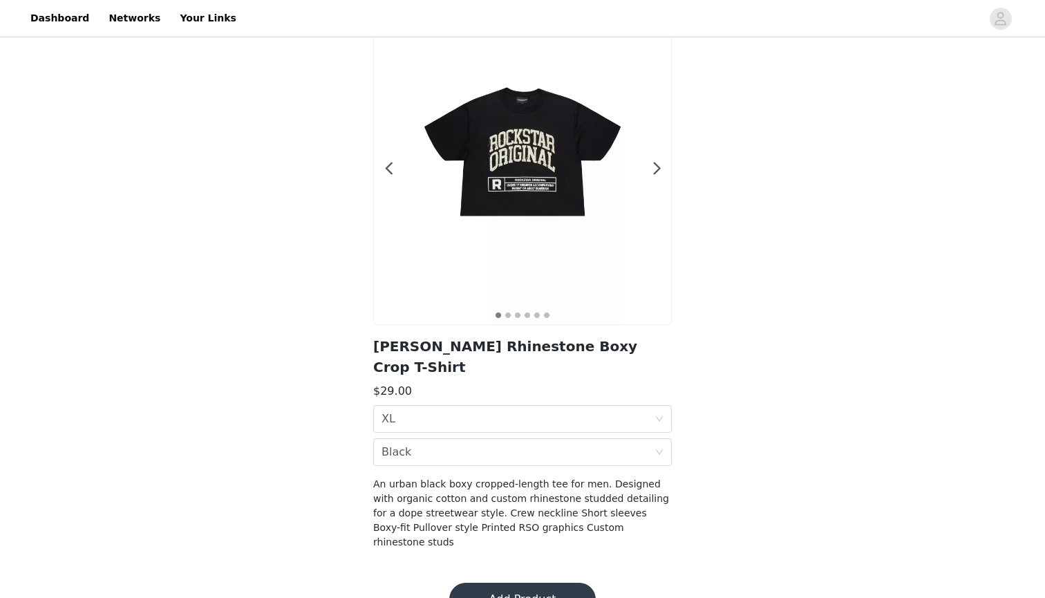
scroll to position [63, 0]
click at [537, 583] on button "Add Product" at bounding box center [522, 599] width 147 height 33
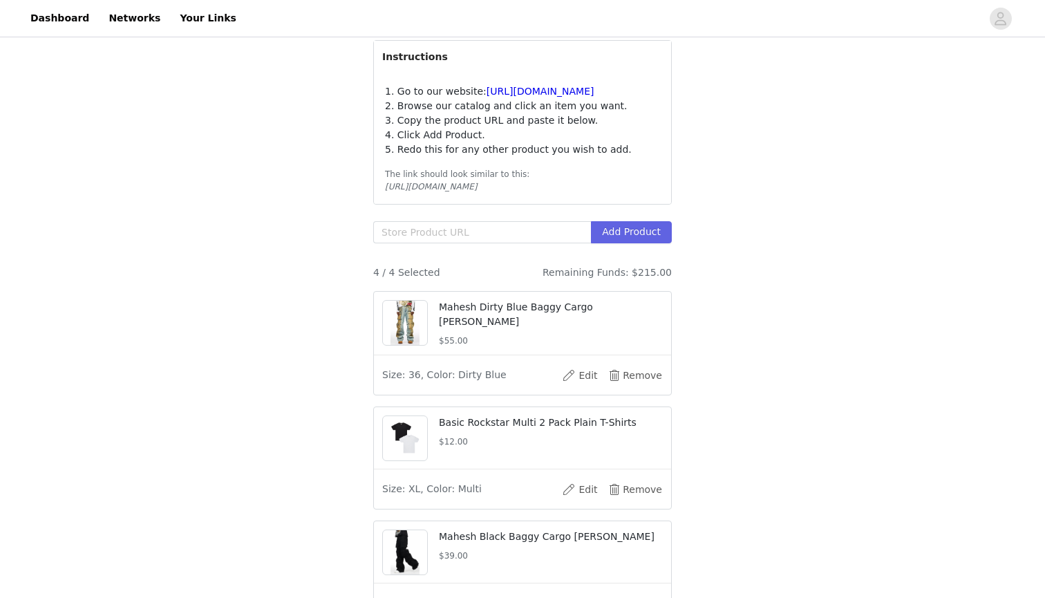
scroll to position [142, 0]
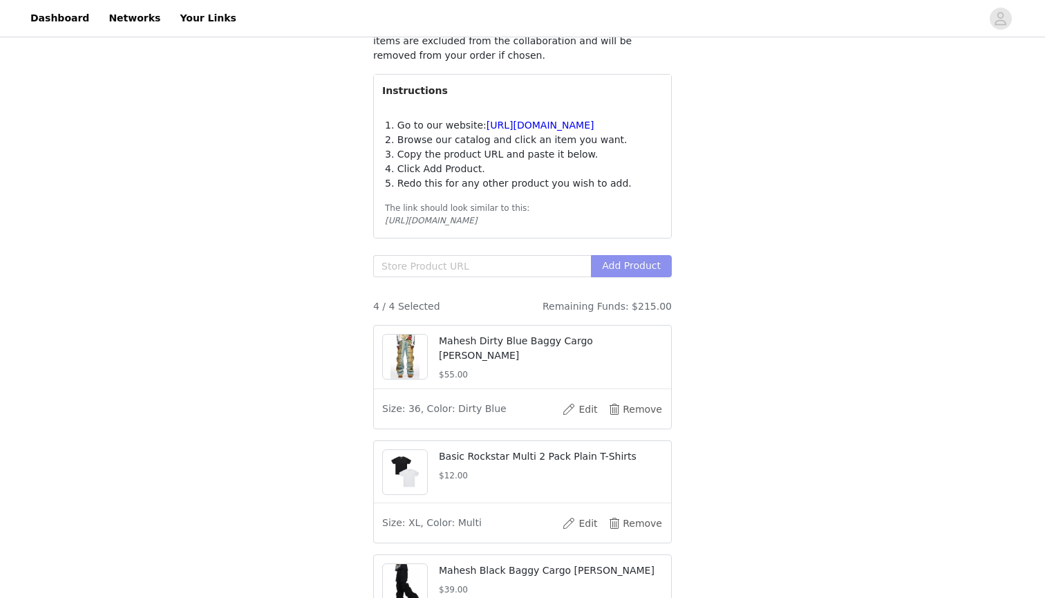
click at [629, 277] on button "Add Product" at bounding box center [631, 266] width 81 height 22
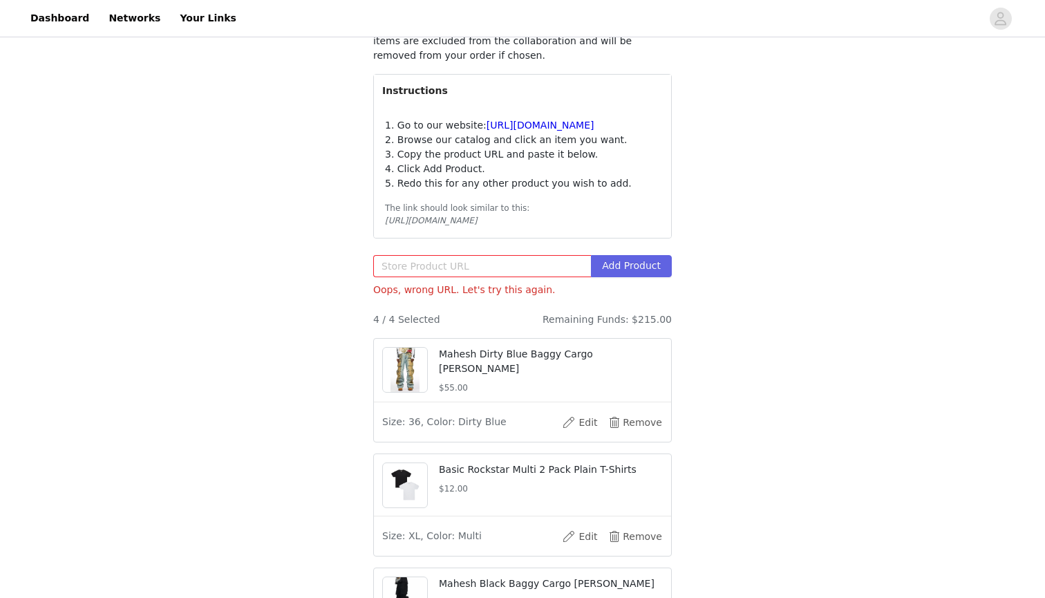
click at [715, 291] on div "STEP 1 OF 6 Products Choose the products you want to receive! All Black Label i…" at bounding box center [522, 356] width 1045 height 916
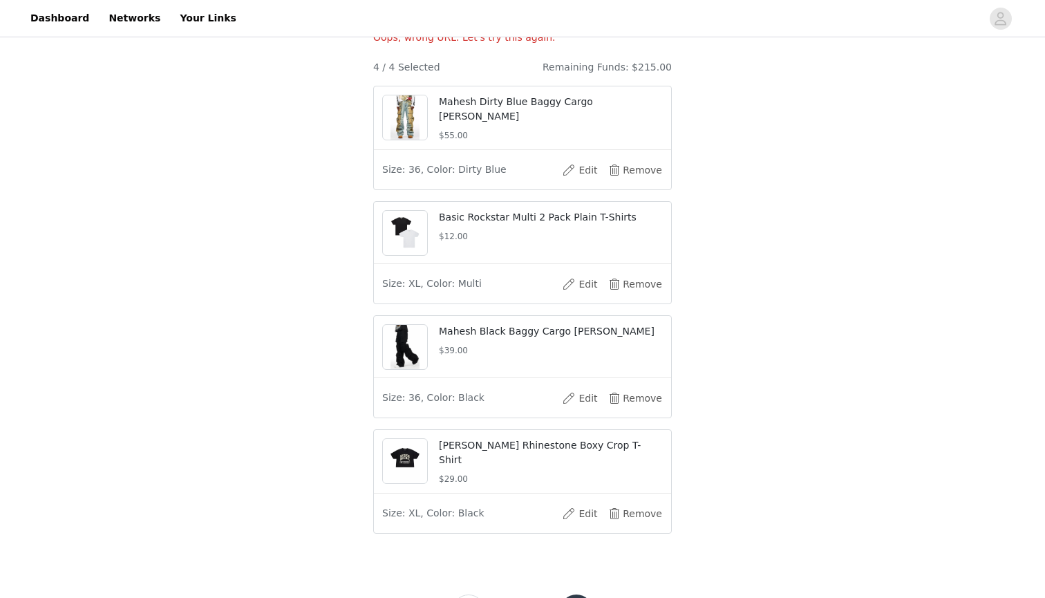
scroll to position [405, 0]
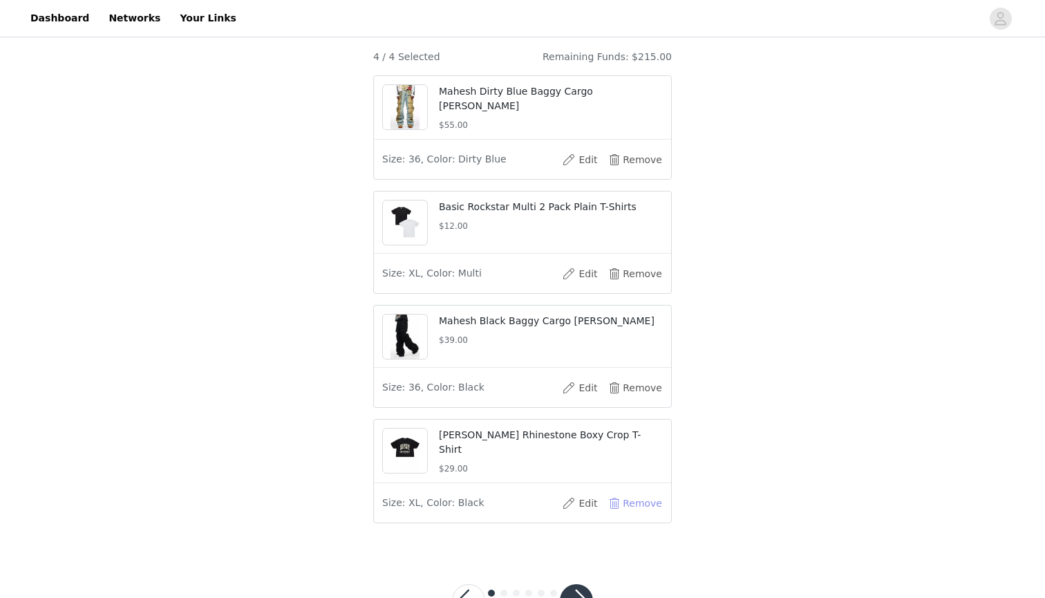
click at [627, 514] on button "Remove" at bounding box center [635, 503] width 55 height 22
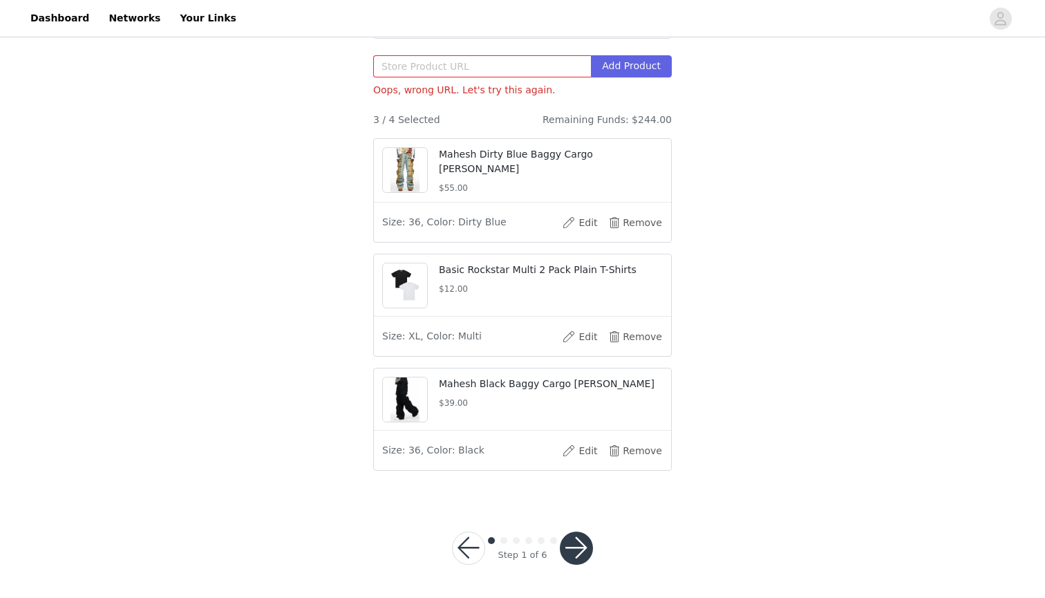
scroll to position [355, 0]
click at [411, 71] on input "text" at bounding box center [482, 66] width 218 height 22
paste input "[URL][DOMAIN_NAME][PERSON_NAME]"
type input "[URL][DOMAIN_NAME][PERSON_NAME]"
click at [637, 62] on button "Add Product" at bounding box center [631, 66] width 81 height 22
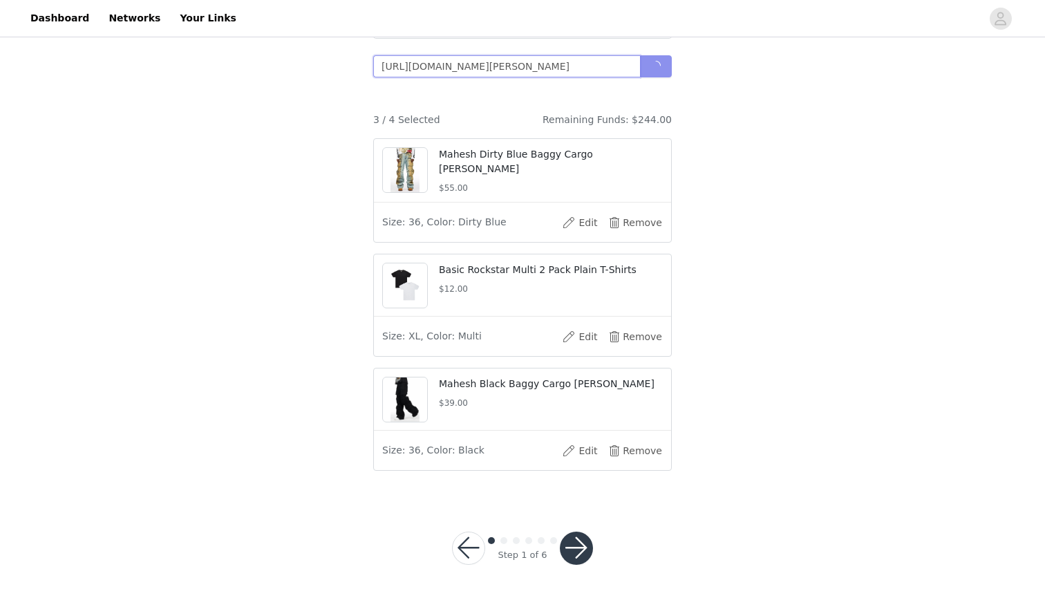
scroll to position [341, 0]
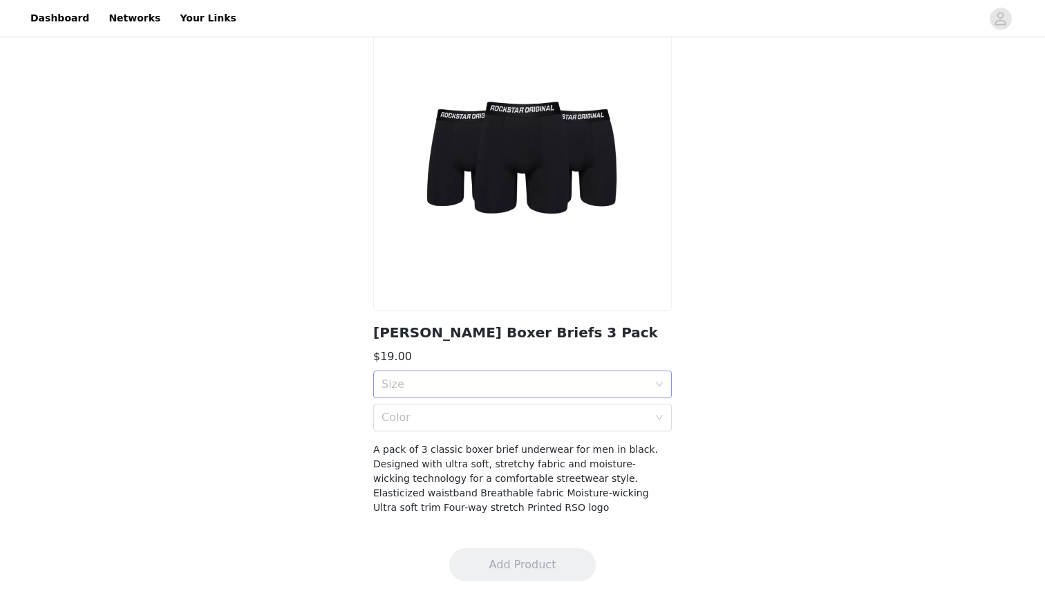
scroll to position [77, 0]
click at [659, 394] on div "Size" at bounding box center [522, 384] width 299 height 28
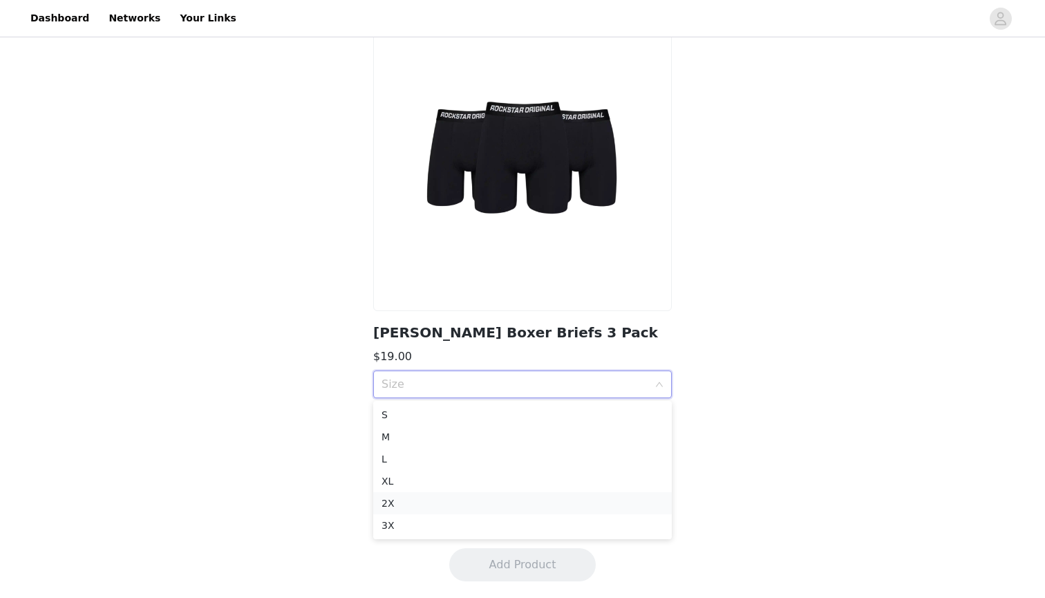
click at [401, 498] on div "2X" at bounding box center [523, 503] width 282 height 15
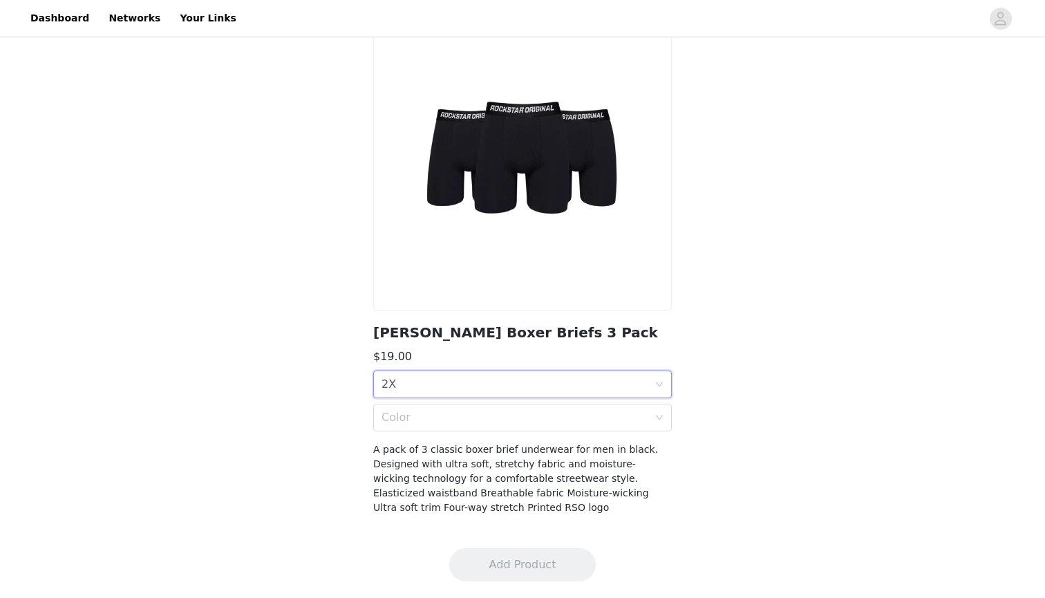
click at [547, 371] on div "Size 2X" at bounding box center [518, 384] width 273 height 26
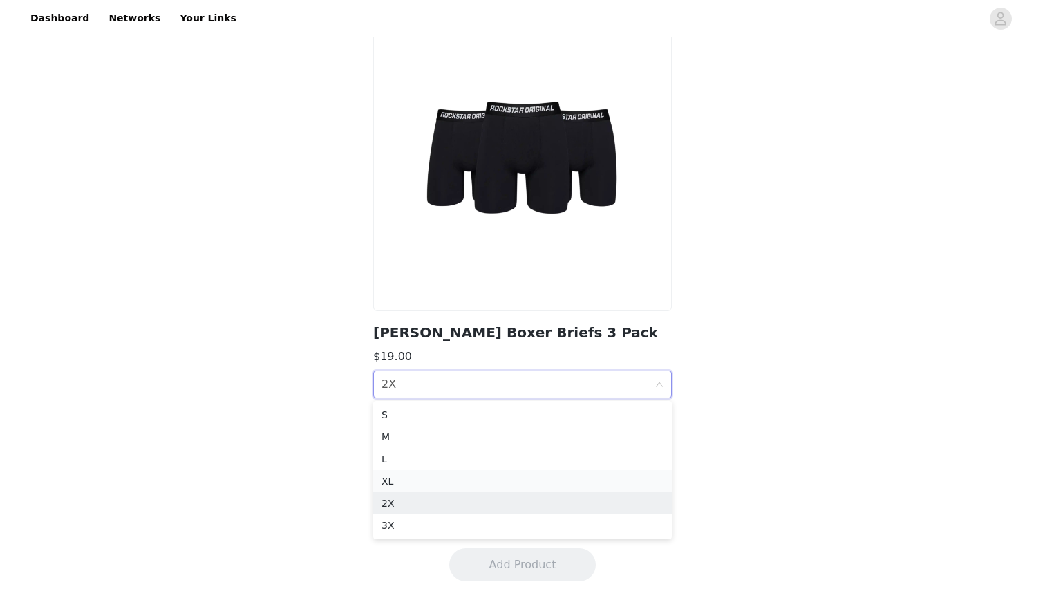
click at [395, 479] on div "XL" at bounding box center [523, 480] width 282 height 15
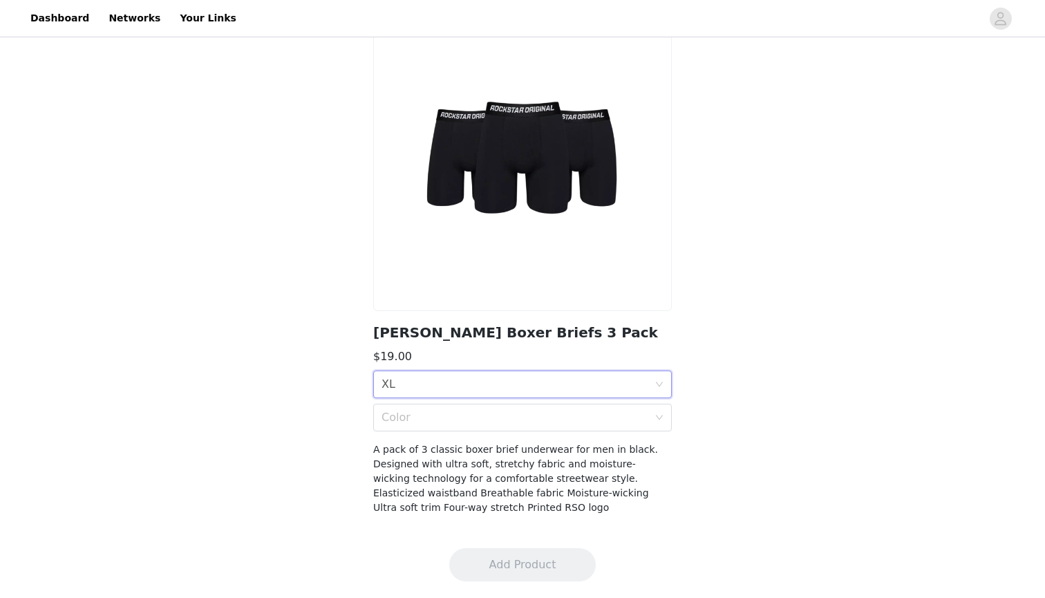
click at [420, 432] on section "[PERSON_NAME] Boxer Briefs 3 Pack $19.00 Size XL Color A pack of 3 classic boxe…" at bounding box center [523, 271] width 332 height 519
click at [420, 429] on div "Color" at bounding box center [518, 417] width 273 height 26
click at [410, 444] on div "Black" at bounding box center [523, 447] width 282 height 15
click at [491, 554] on button "Add Product" at bounding box center [522, 564] width 147 height 33
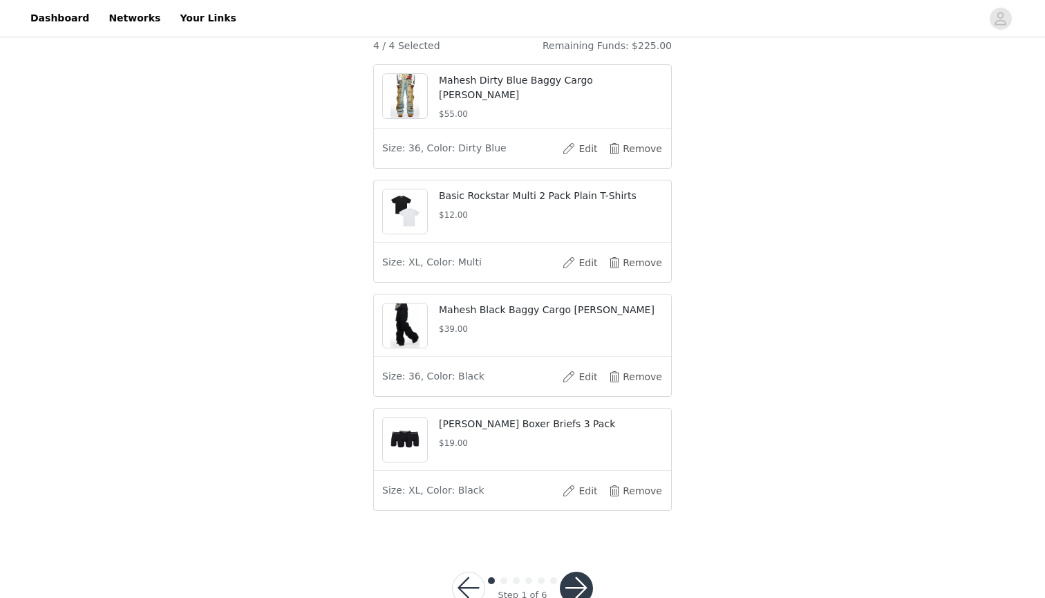
scroll to position [412, 1]
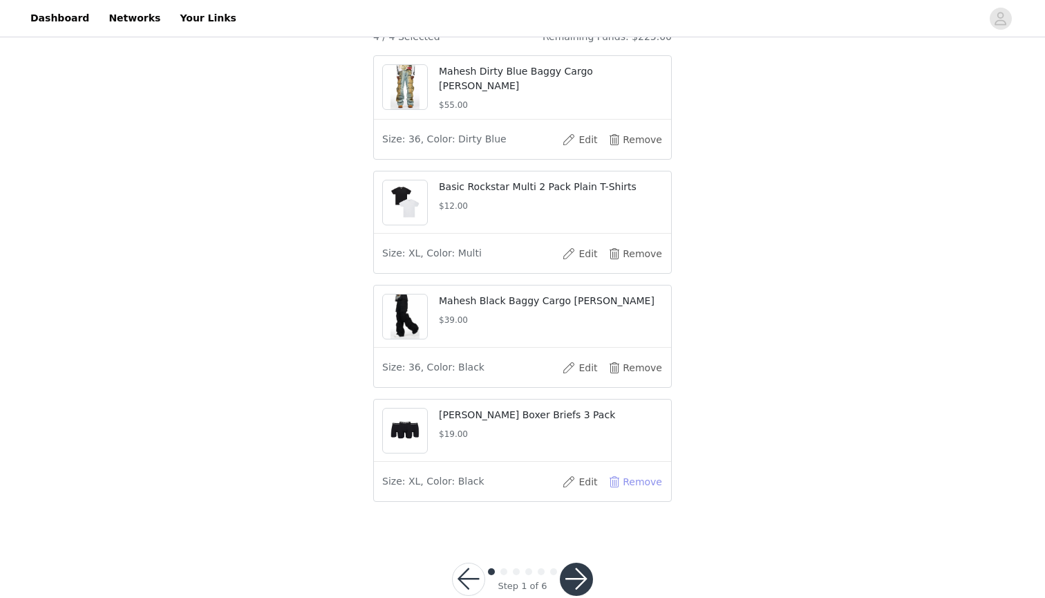
click at [649, 493] on button "Remove" at bounding box center [635, 482] width 55 height 22
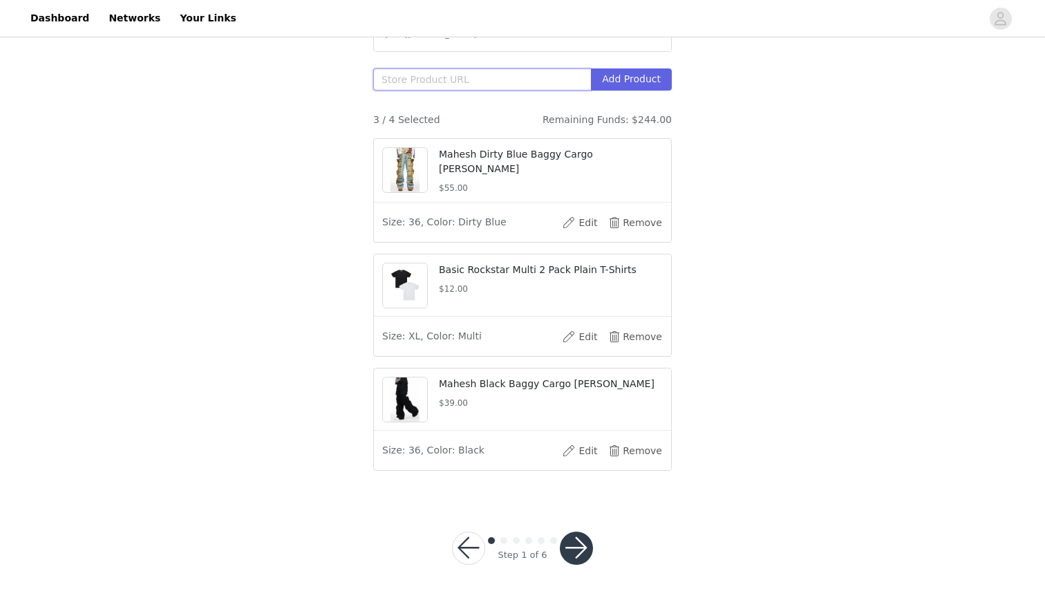
click at [408, 84] on input "text" at bounding box center [482, 79] width 218 height 22
paste input "[URL][DOMAIN_NAME]"
type input "[URL][DOMAIN_NAME]"
click at [634, 73] on button "Add Product" at bounding box center [631, 79] width 81 height 22
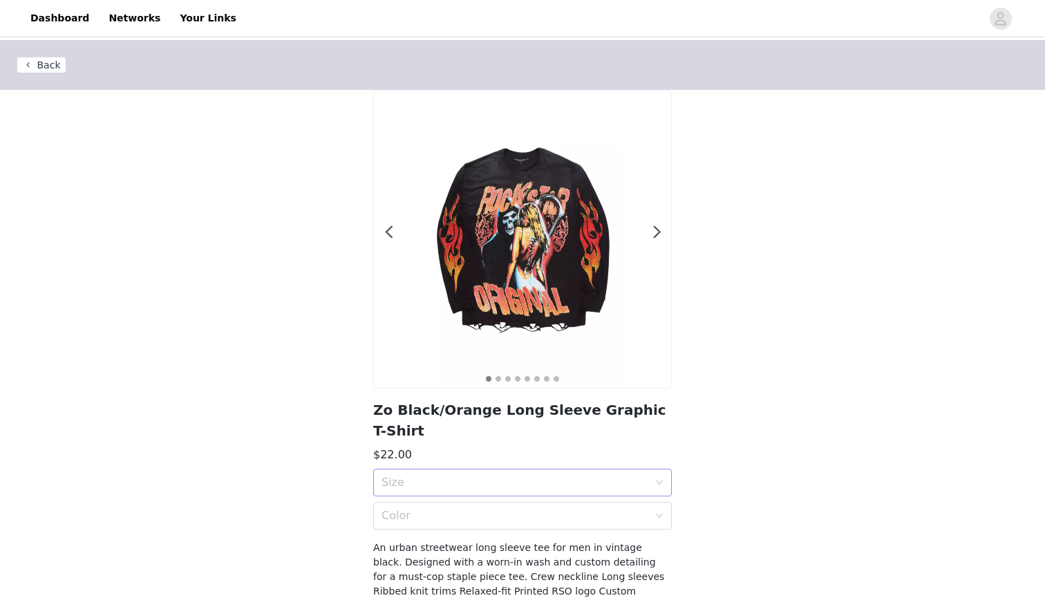
click at [660, 469] on div "Size" at bounding box center [522, 483] width 299 height 28
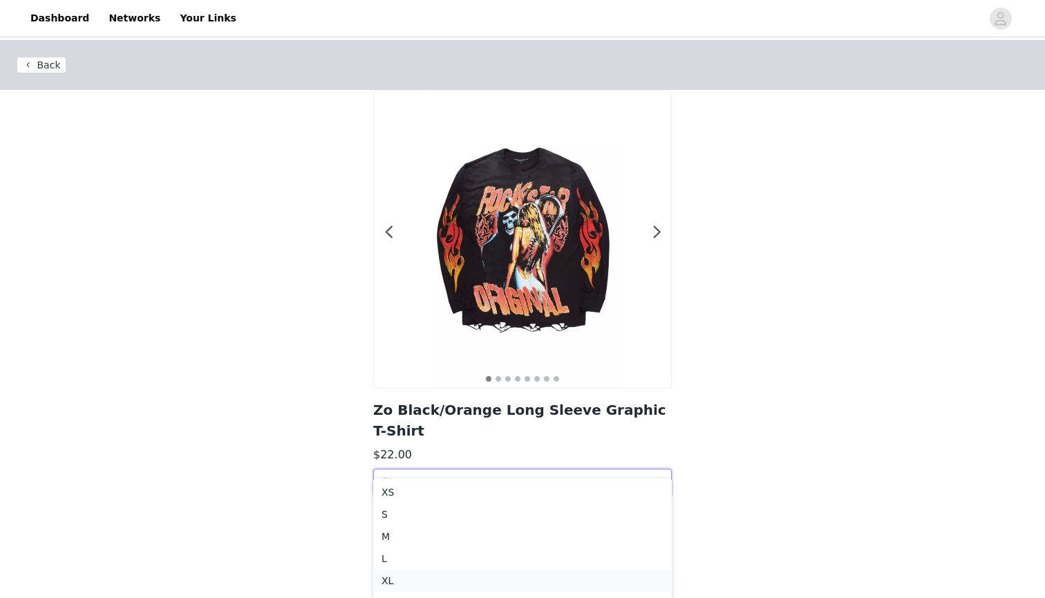
click at [383, 581] on div "XL" at bounding box center [523, 580] width 282 height 15
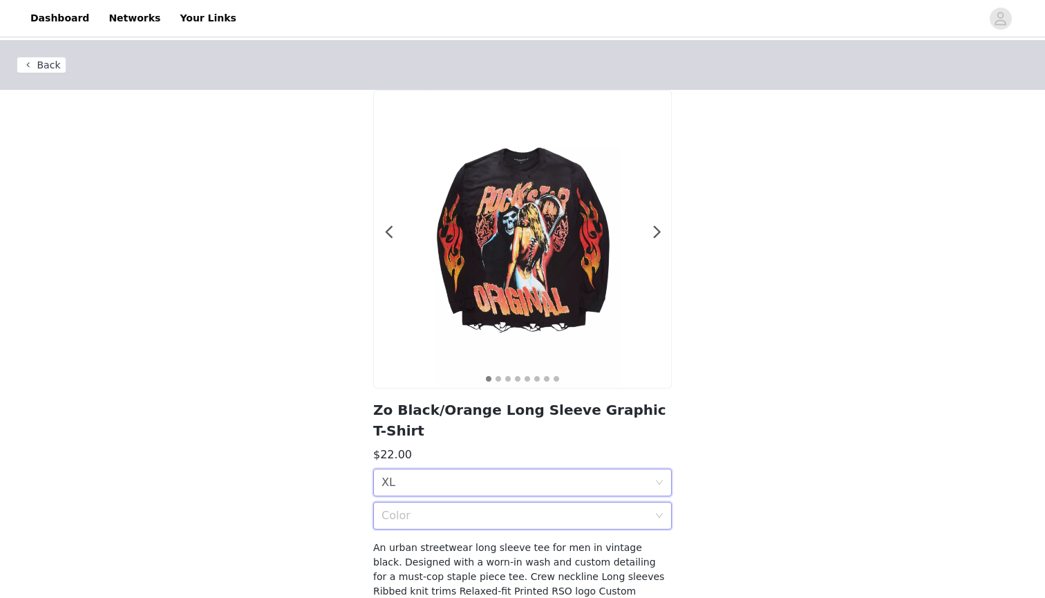
click at [433, 503] on div "Color" at bounding box center [518, 516] width 273 height 26
click at [422, 518] on div "Black/Orange" at bounding box center [523, 525] width 282 height 15
click at [686, 471] on section "1 2 3 4 5 6 7 8 Zo Black/Orange Long Sleeve Graphic T-Shirt $22.00 Size XL Colo…" at bounding box center [523, 360] width 332 height 540
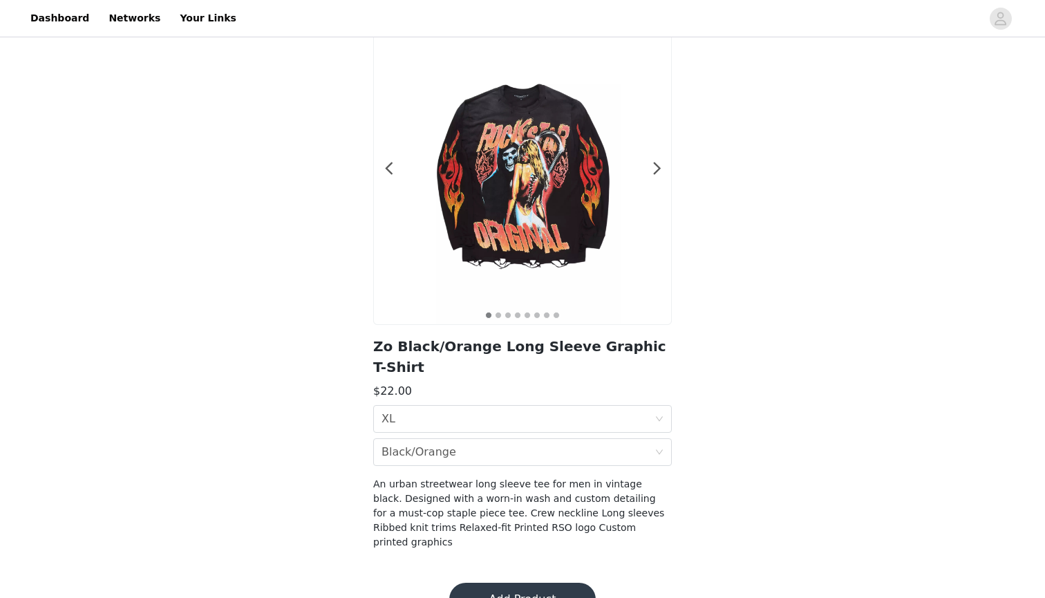
scroll to position [63, 0]
click at [543, 583] on button "Add Product" at bounding box center [522, 599] width 147 height 33
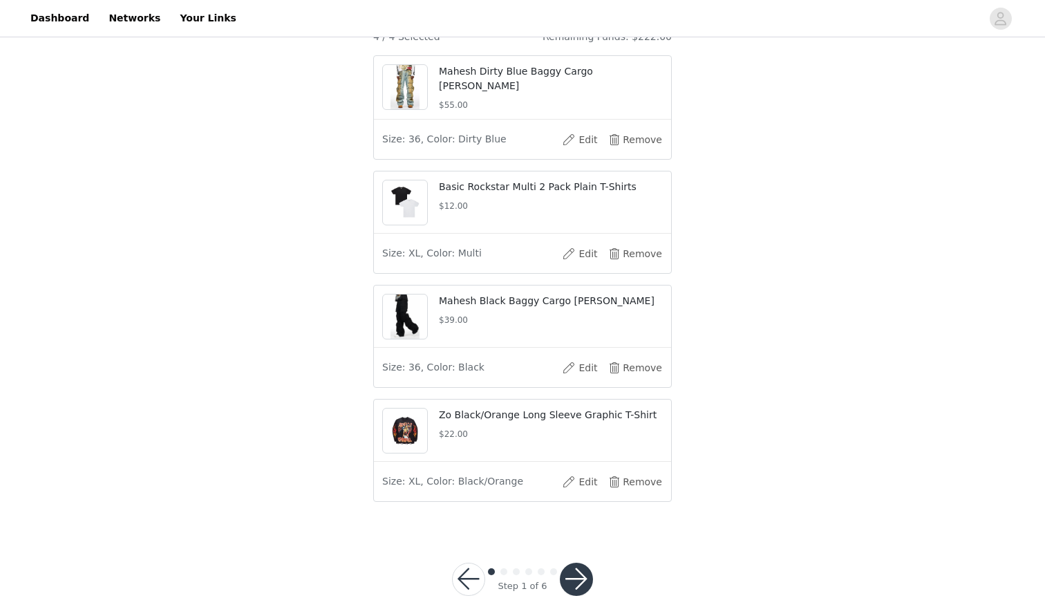
scroll to position [411, 0]
drag, startPoint x: 440, startPoint y: 426, endPoint x: 650, endPoint y: 435, distance: 210.3
click at [650, 424] on p "Zo Black/Orange Long Sleeve Graphic T-Shirt" at bounding box center [551, 416] width 224 height 15
copy p "Zo Black/Orange Long Sleeve Graphic T-Shirt"
click at [793, 395] on div "STEP 1 OF 6 Products Choose the products you want to receive! All Black Label i…" at bounding box center [522, 80] width 1045 height 901
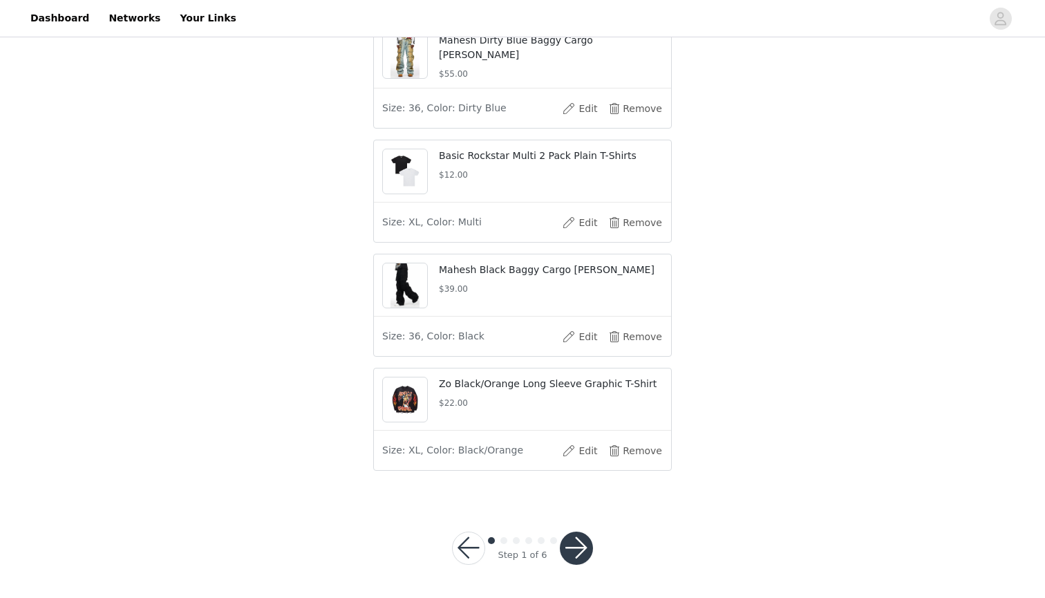
scroll to position [456, 0]
click at [582, 551] on button "button" at bounding box center [576, 548] width 33 height 33
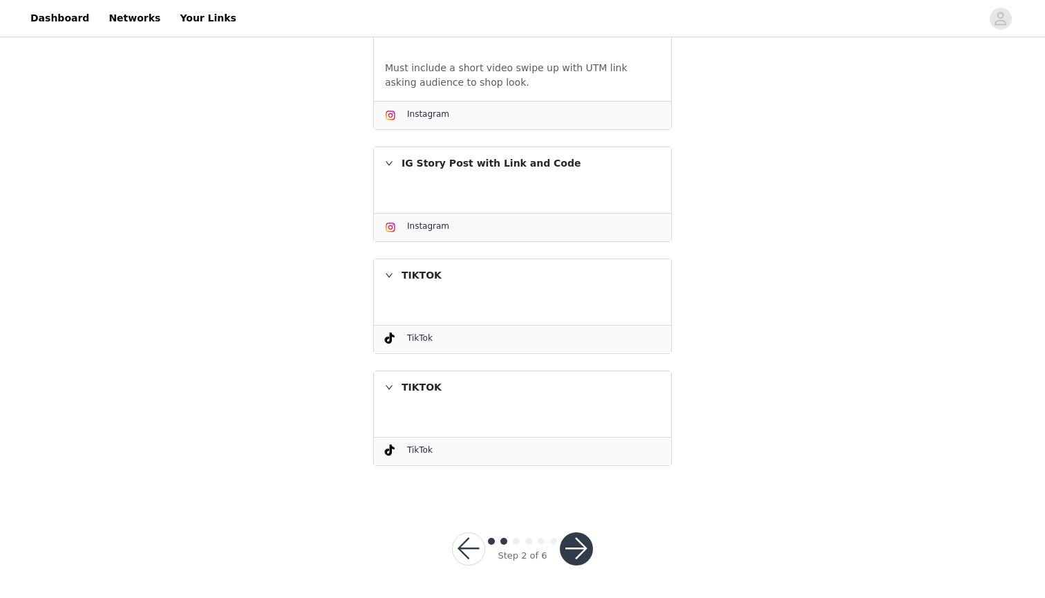
click at [570, 551] on button "button" at bounding box center [576, 548] width 33 height 33
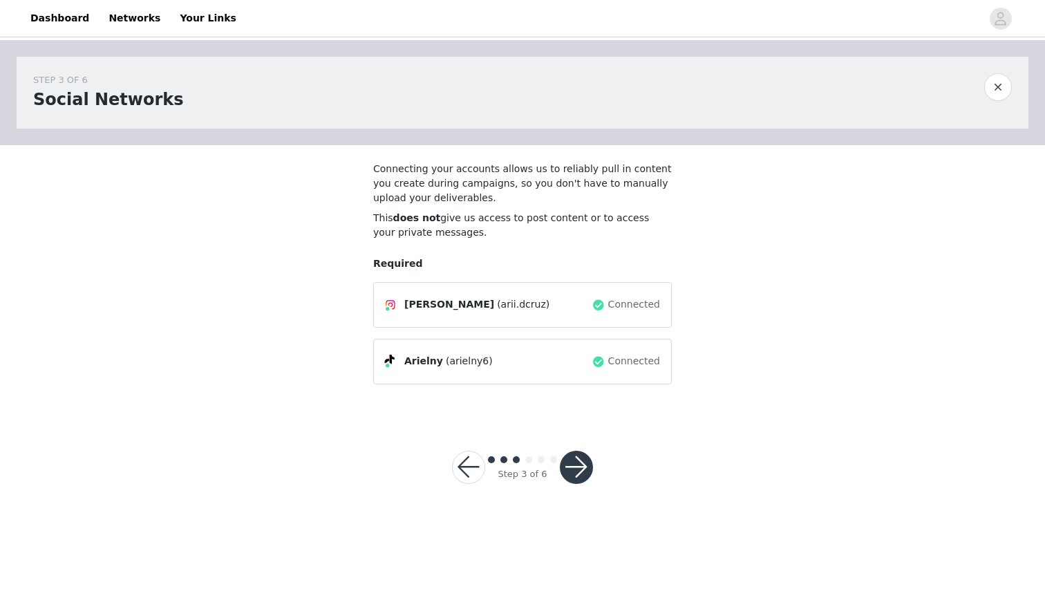
click at [576, 469] on button "button" at bounding box center [576, 467] width 33 height 33
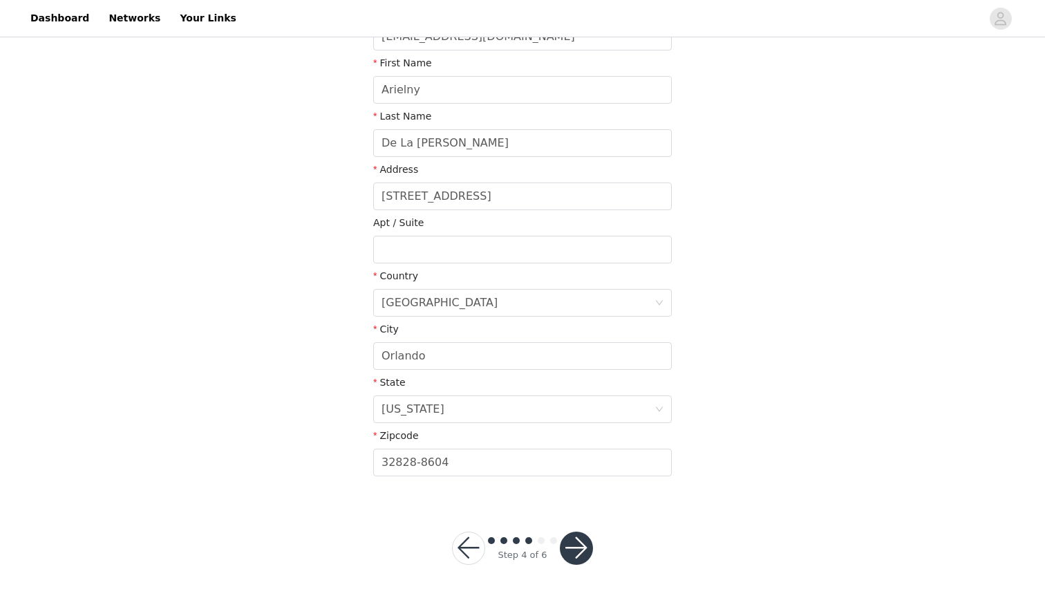
scroll to position [241, 0]
click at [439, 526] on div "Step 4 of 6" at bounding box center [522, 549] width 174 height 66
click at [459, 540] on button "button" at bounding box center [468, 548] width 33 height 33
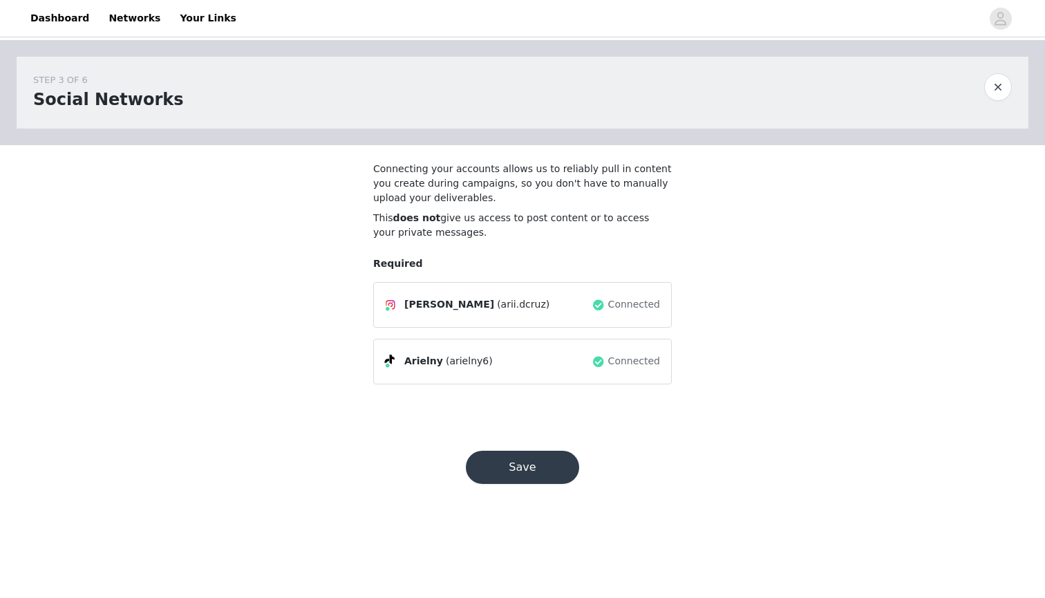
click at [567, 424] on footer "Save" at bounding box center [523, 468] width 180 height 100
click at [557, 468] on button "Save" at bounding box center [522, 467] width 113 height 33
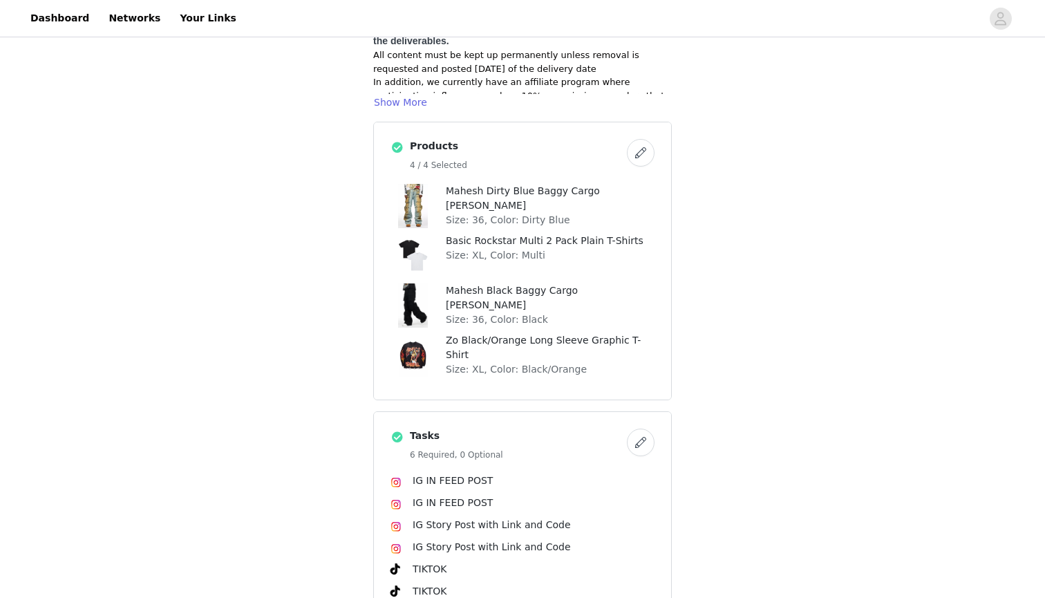
scroll to position [203, 0]
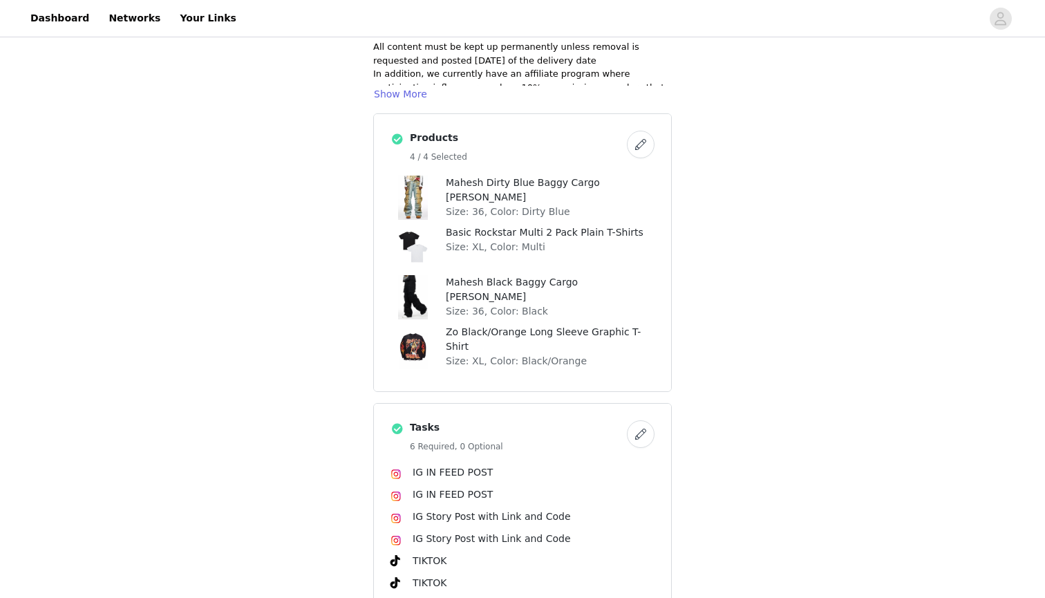
click at [642, 131] on button "button" at bounding box center [641, 145] width 28 height 28
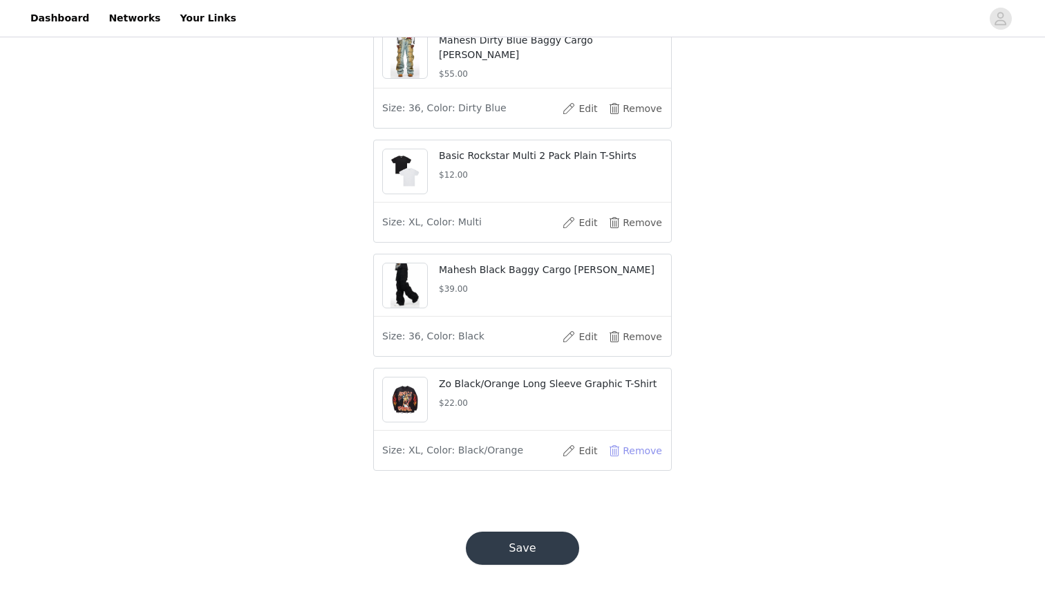
click at [632, 457] on button "Remove" at bounding box center [635, 451] width 55 height 22
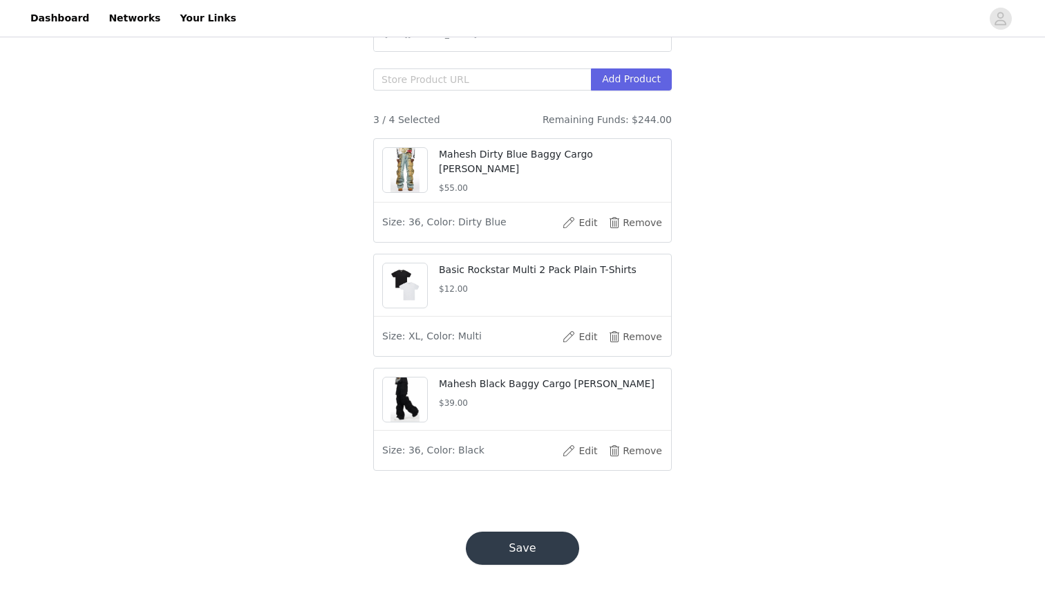
scroll to position [229, 0]
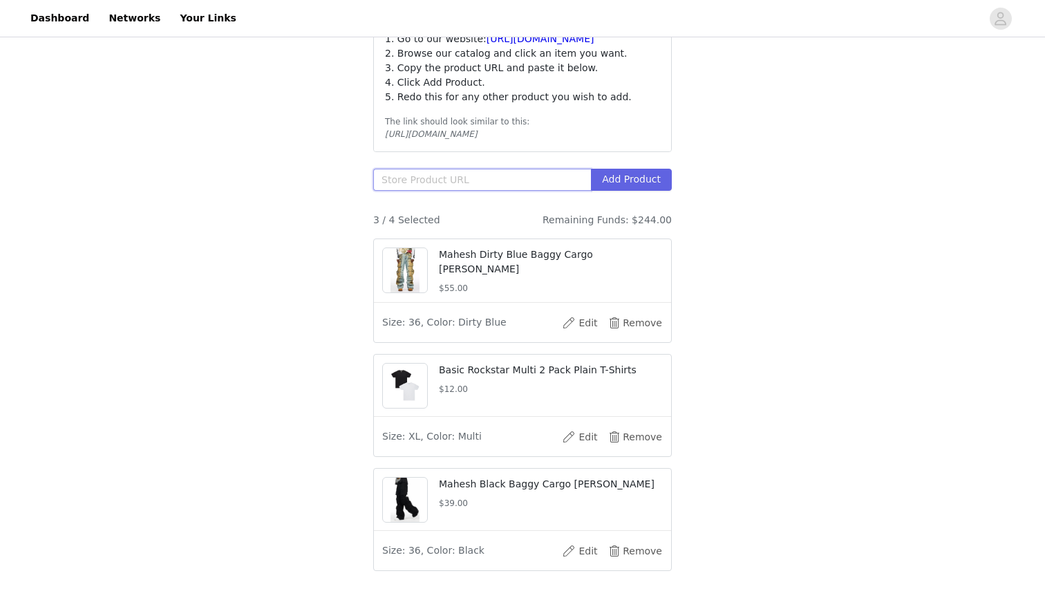
click at [451, 188] on input "text" at bounding box center [482, 180] width 218 height 22
paste input "[URL][DOMAIN_NAME]"
type input "[URL][DOMAIN_NAME]"
click at [644, 191] on button "Add Product" at bounding box center [631, 180] width 81 height 22
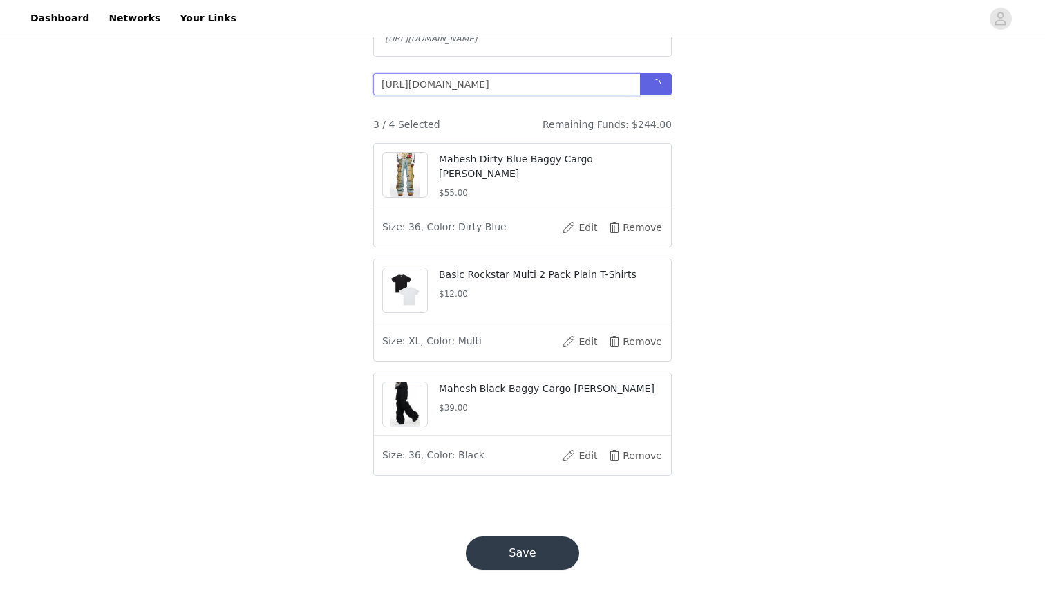
scroll to position [334, 0]
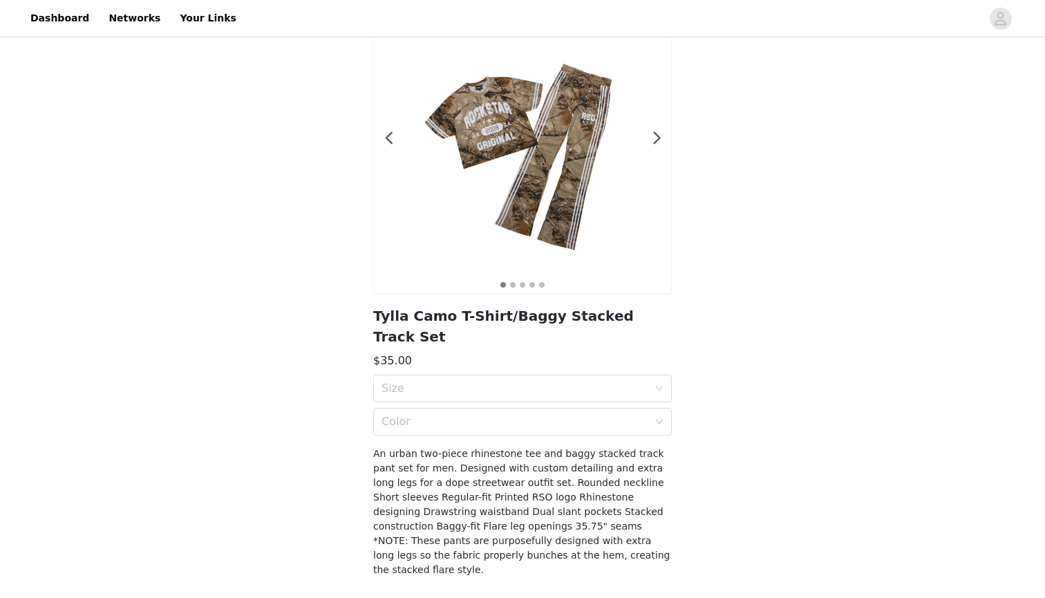
scroll to position [94, 0]
click at [667, 375] on div "Size" at bounding box center [522, 389] width 299 height 28
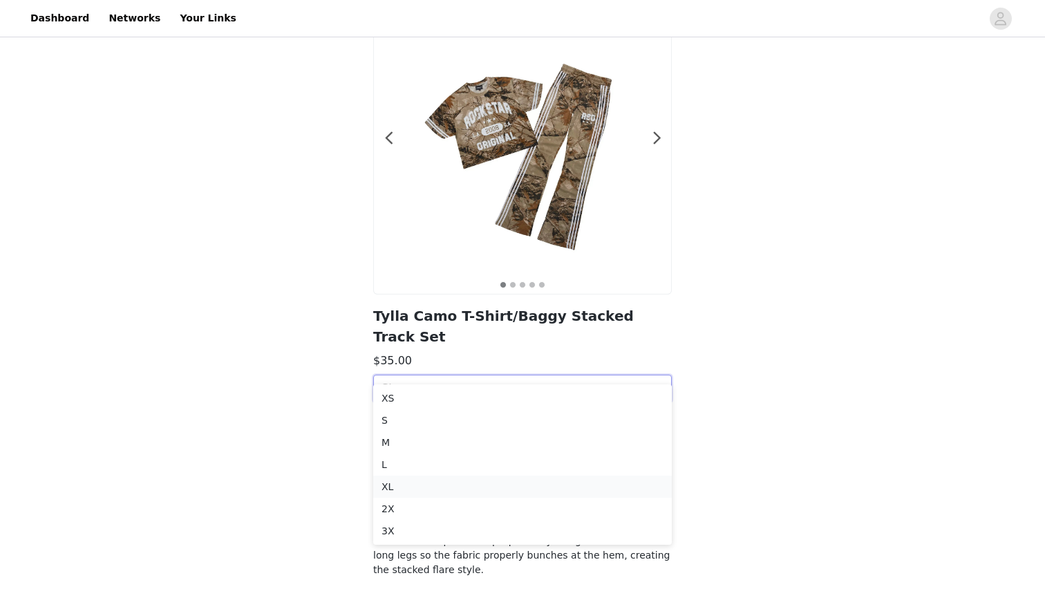
click at [388, 489] on div "XL" at bounding box center [523, 486] width 282 height 15
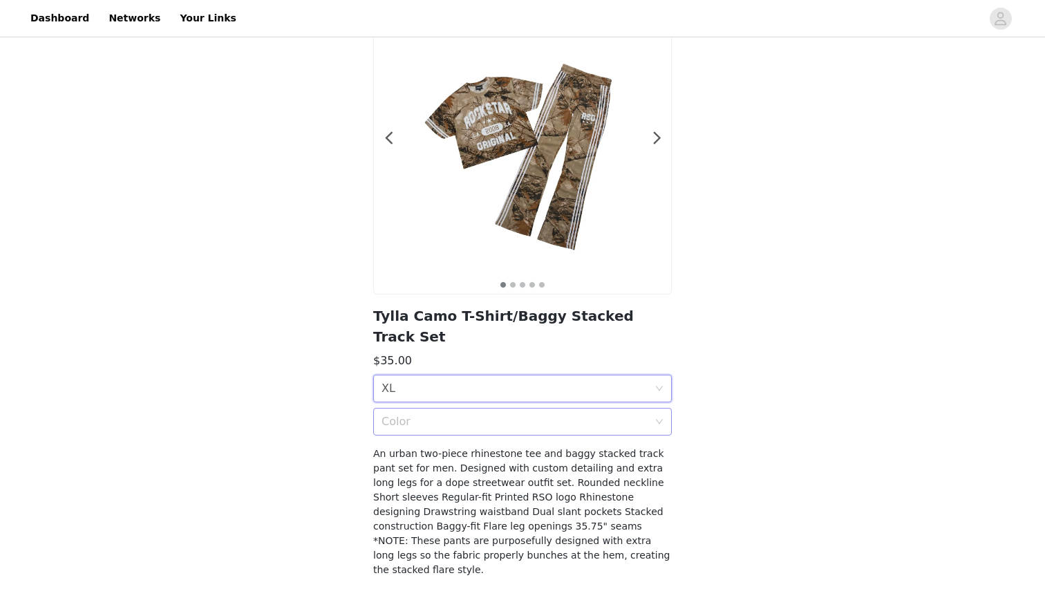
click at [456, 415] on div "Color" at bounding box center [515, 422] width 267 height 14
click at [426, 436] on div "Camo" at bounding box center [523, 431] width 282 height 15
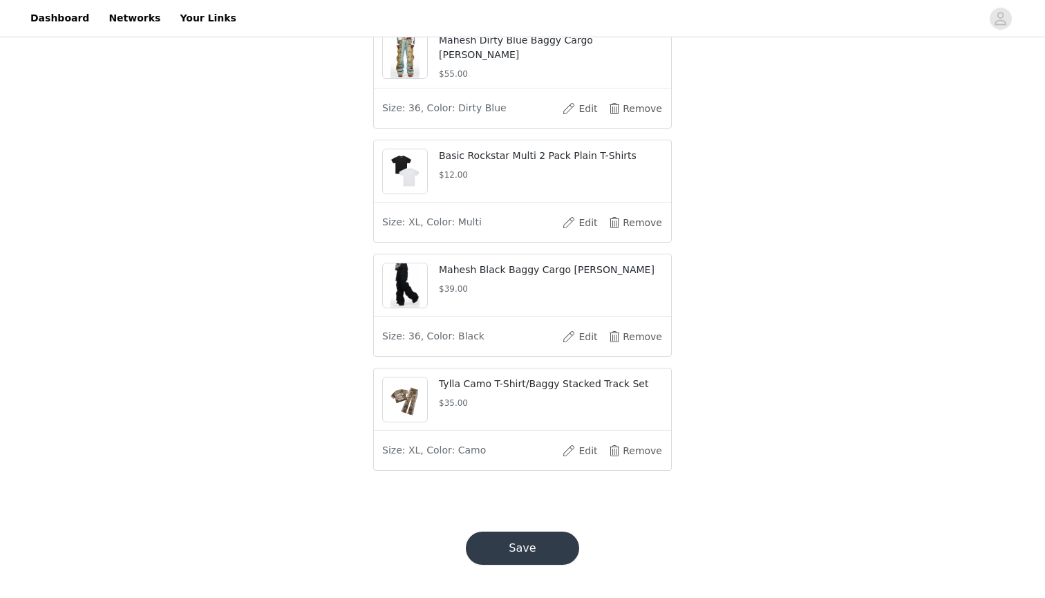
scroll to position [456, 0]
click at [520, 550] on button "Save" at bounding box center [522, 548] width 113 height 33
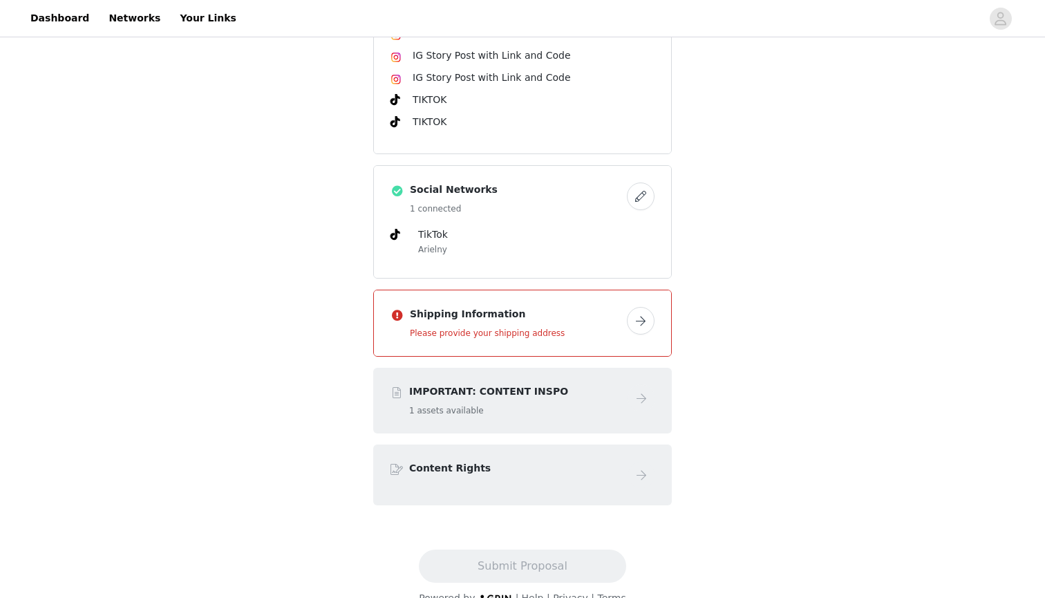
scroll to position [664, 0]
click at [644, 308] on button "button" at bounding box center [641, 322] width 28 height 28
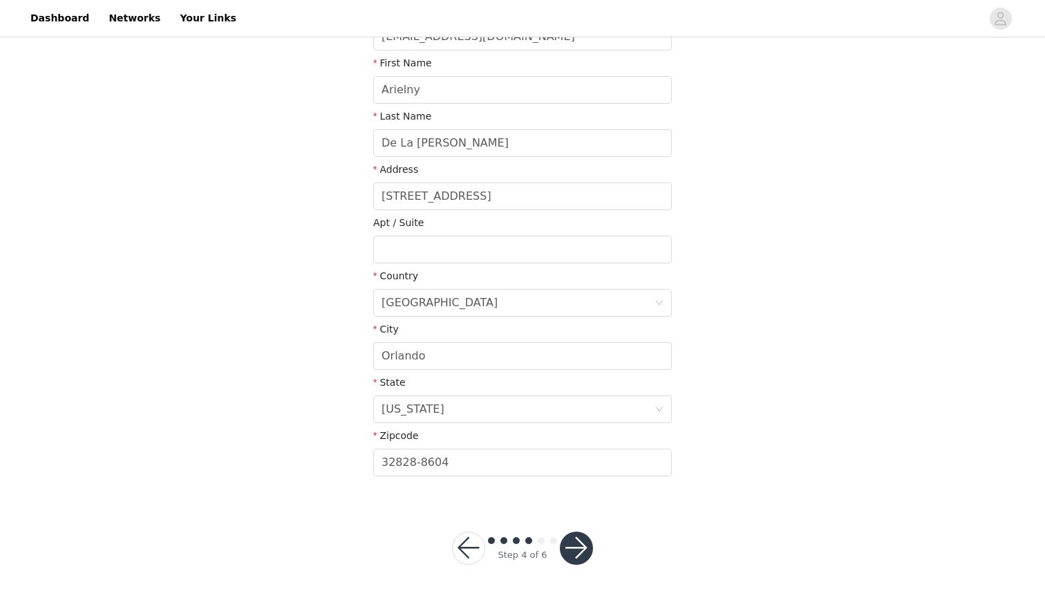
scroll to position [241, 0]
click at [576, 551] on button "button" at bounding box center [576, 548] width 33 height 33
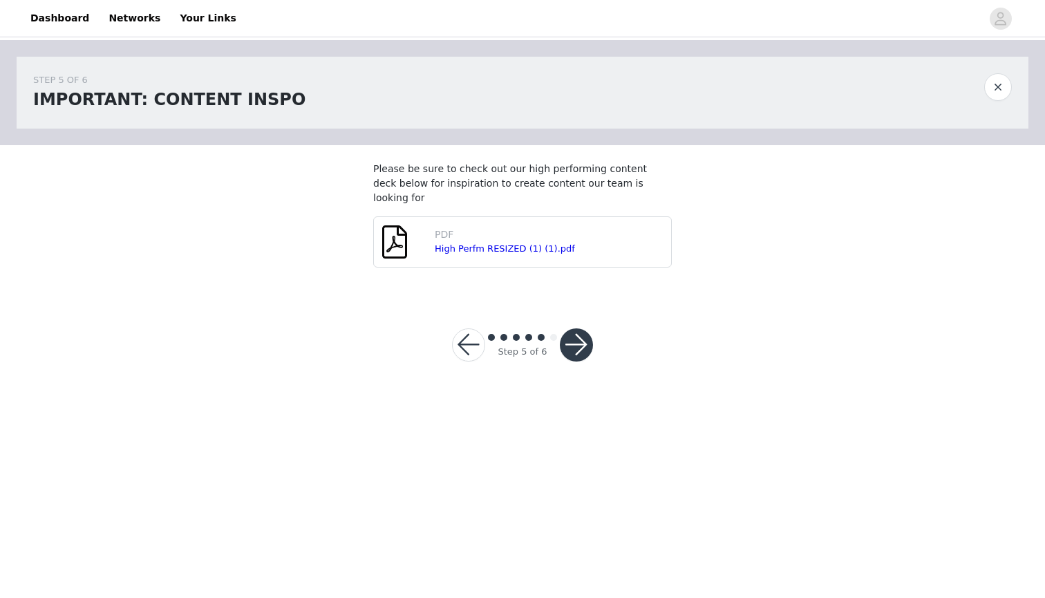
click at [579, 346] on div "Step 5 of 6" at bounding box center [522, 345] width 174 height 66
click at [585, 328] on button "button" at bounding box center [576, 344] width 33 height 33
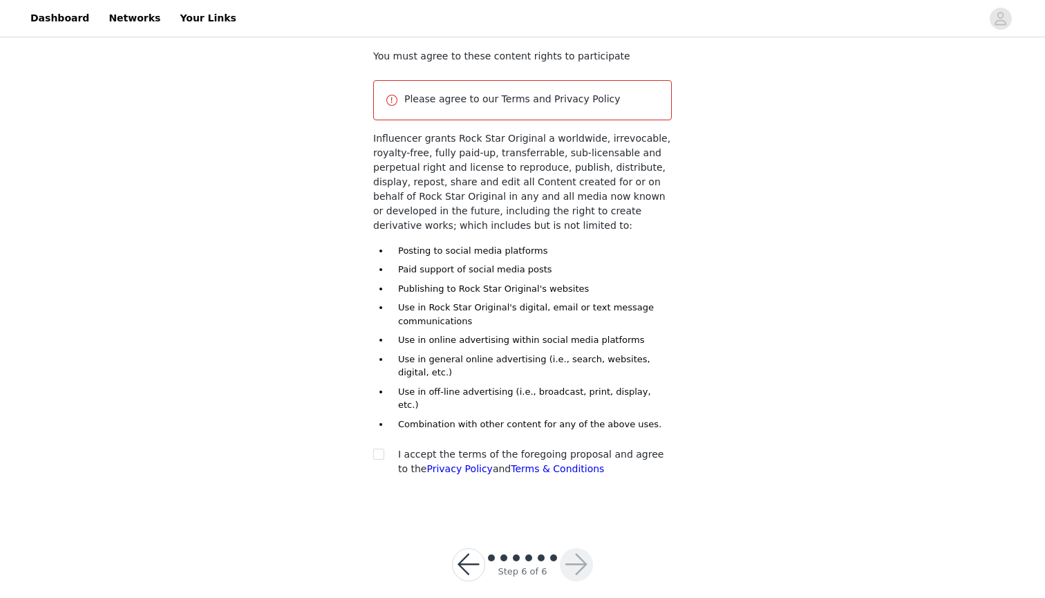
scroll to position [112, 0]
click at [375, 449] on input "checkbox" at bounding box center [378, 454] width 10 height 10
checkbox input "true"
click at [592, 550] on button "button" at bounding box center [576, 565] width 33 height 33
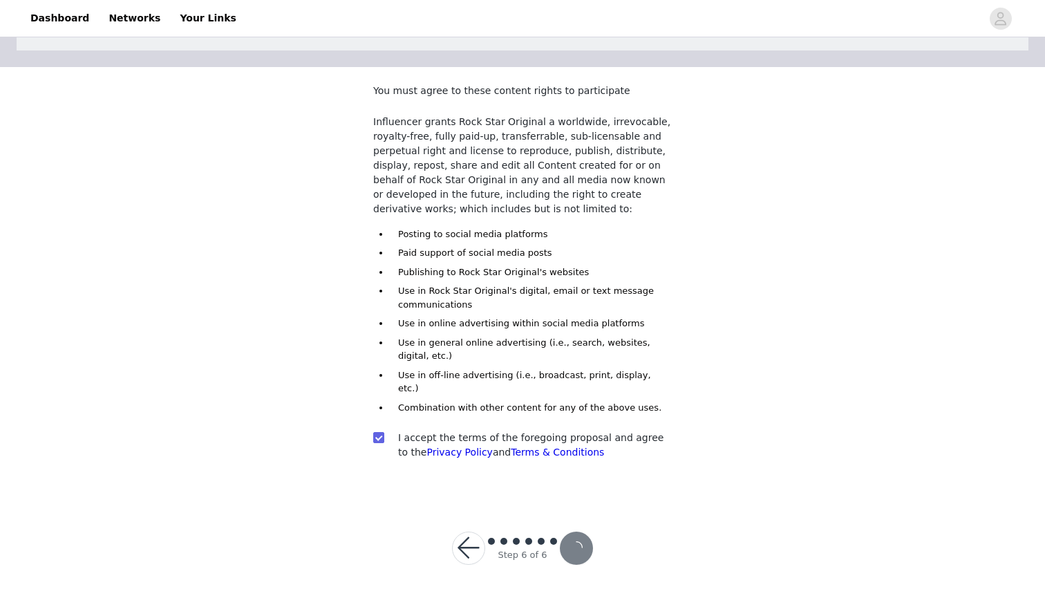
scroll to position [61, 0]
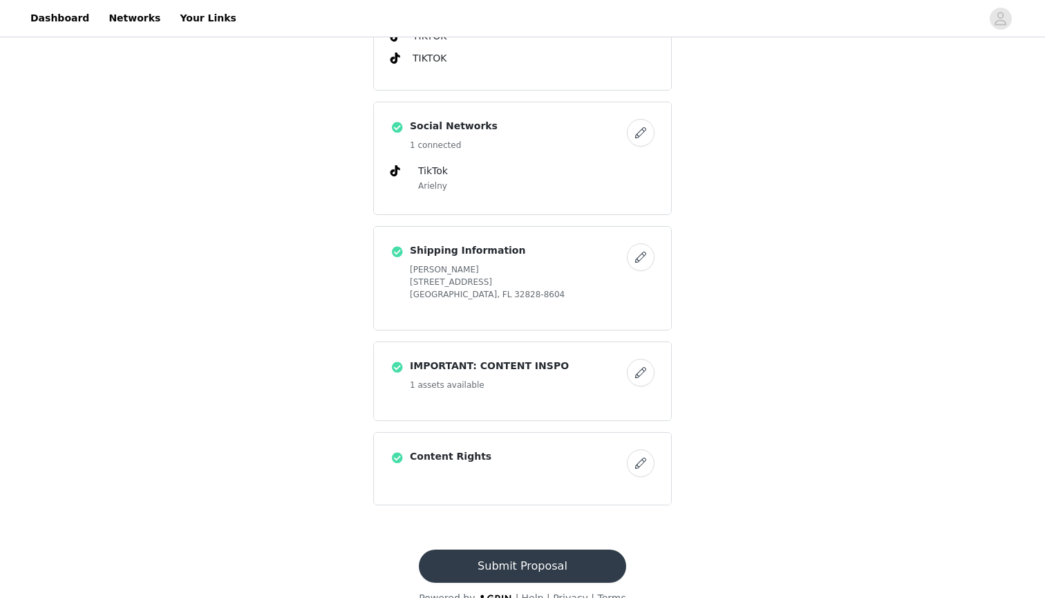
scroll to position [727, 0]
click at [549, 550] on button "Submit Proposal" at bounding box center [522, 566] width 207 height 33
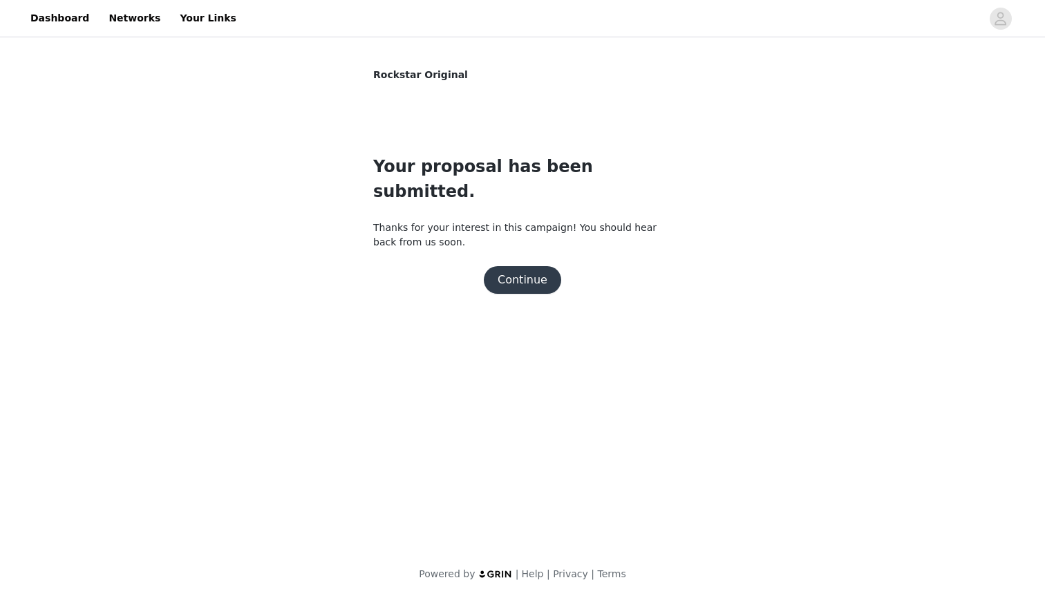
scroll to position [0, 0]
